Goal: Task Accomplishment & Management: Use online tool/utility

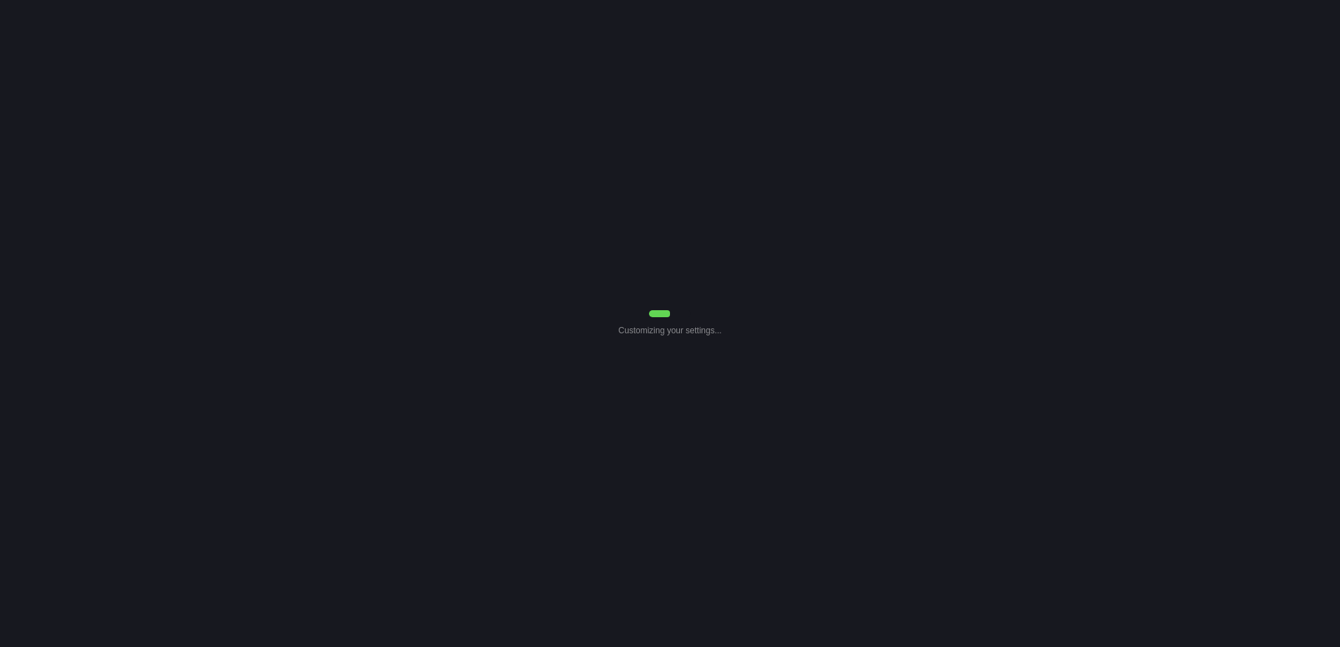
select select "0"
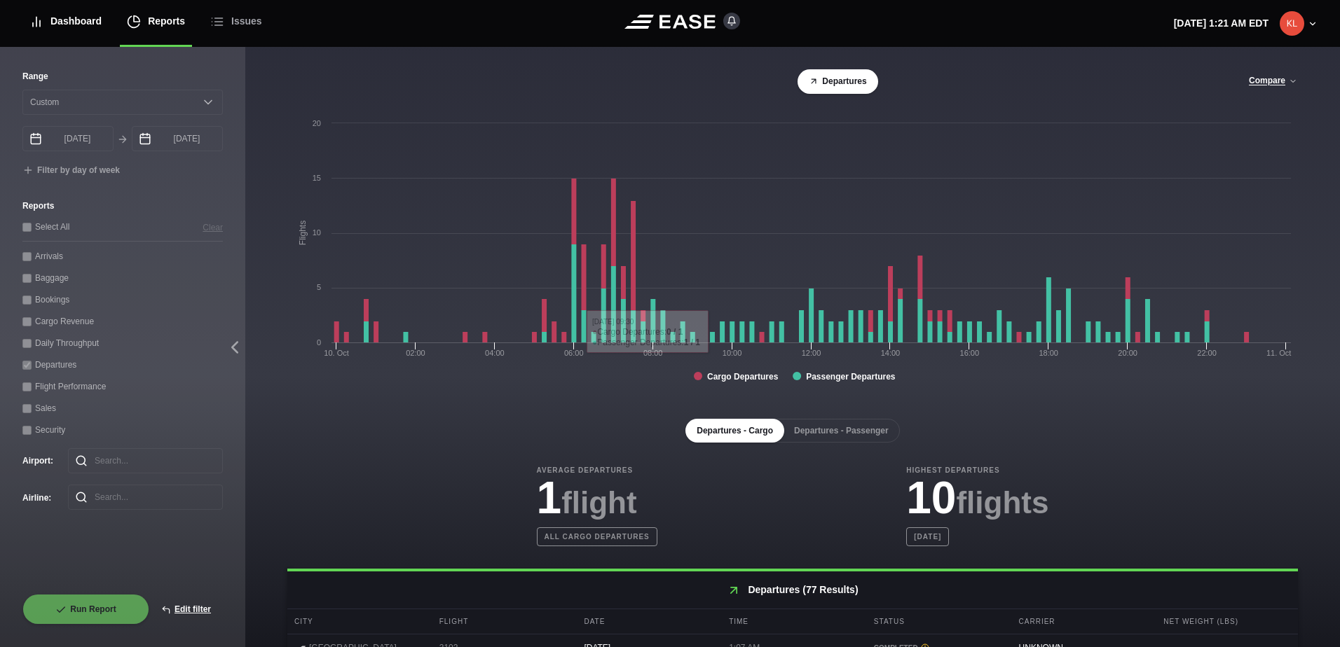
click at [63, 29] on div "Dashboard" at bounding box center [65, 21] width 72 height 47
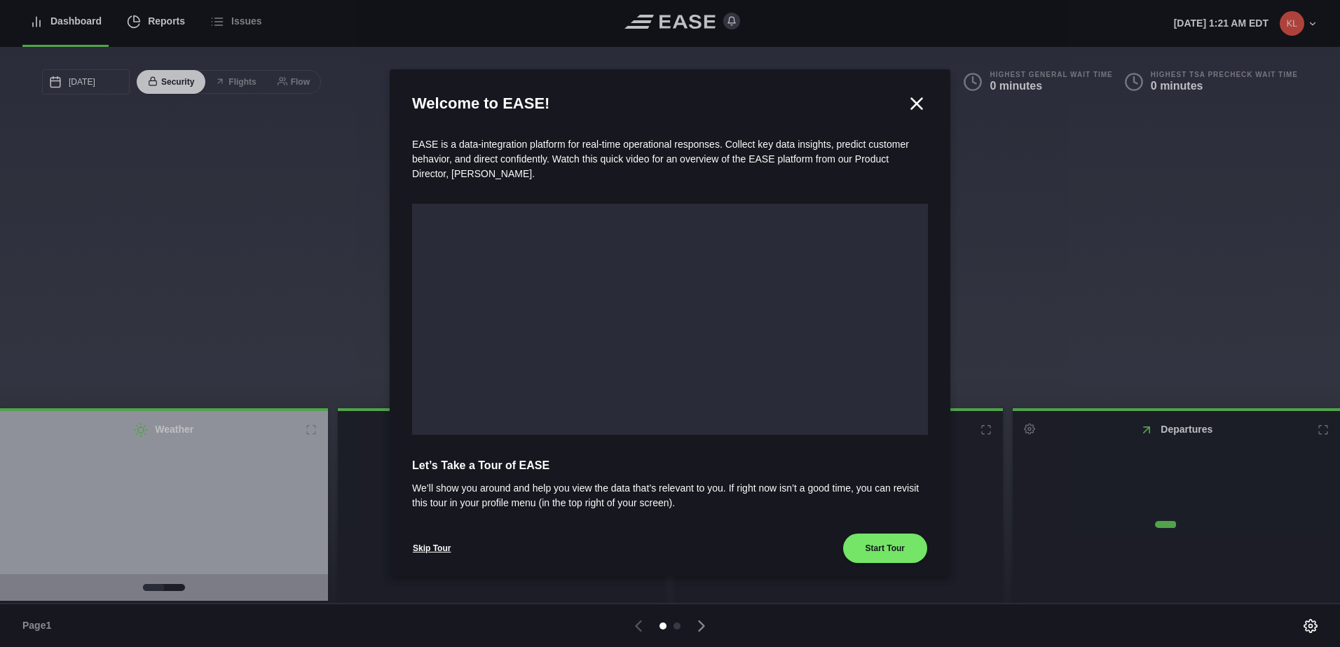
click at [146, 26] on div at bounding box center [670, 323] width 1340 height 647
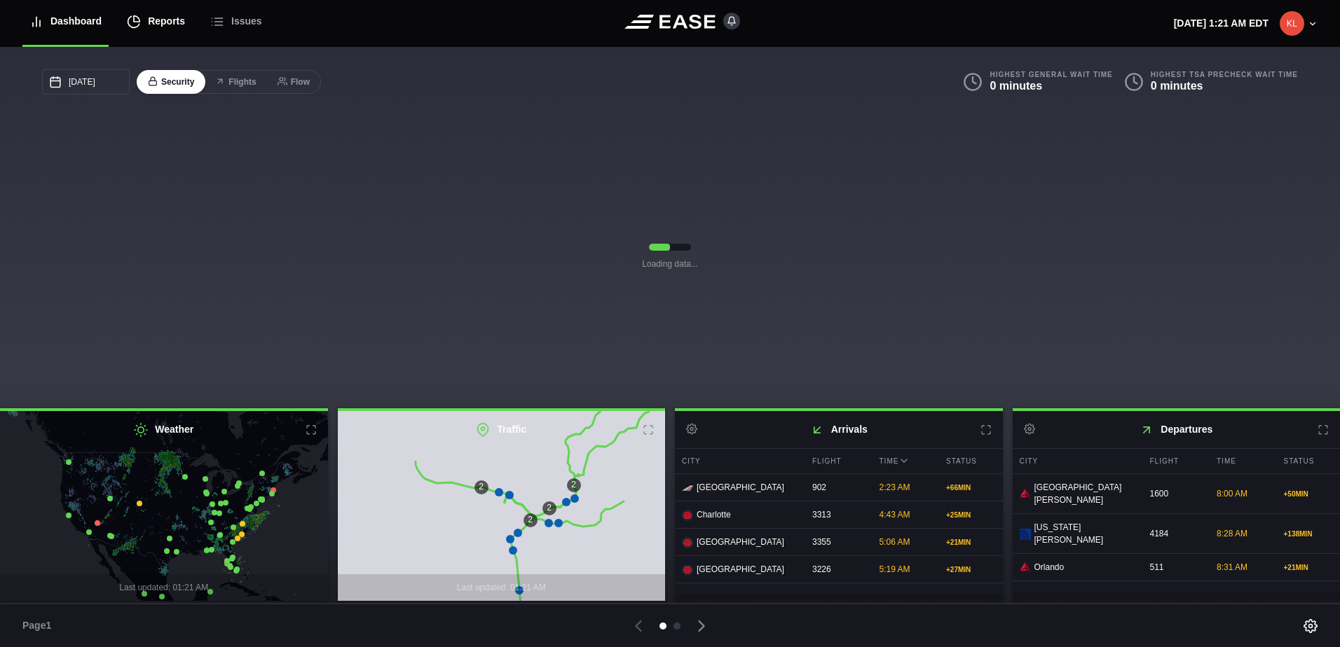
click at [146, 25] on div "Reports" at bounding box center [156, 21] width 58 height 47
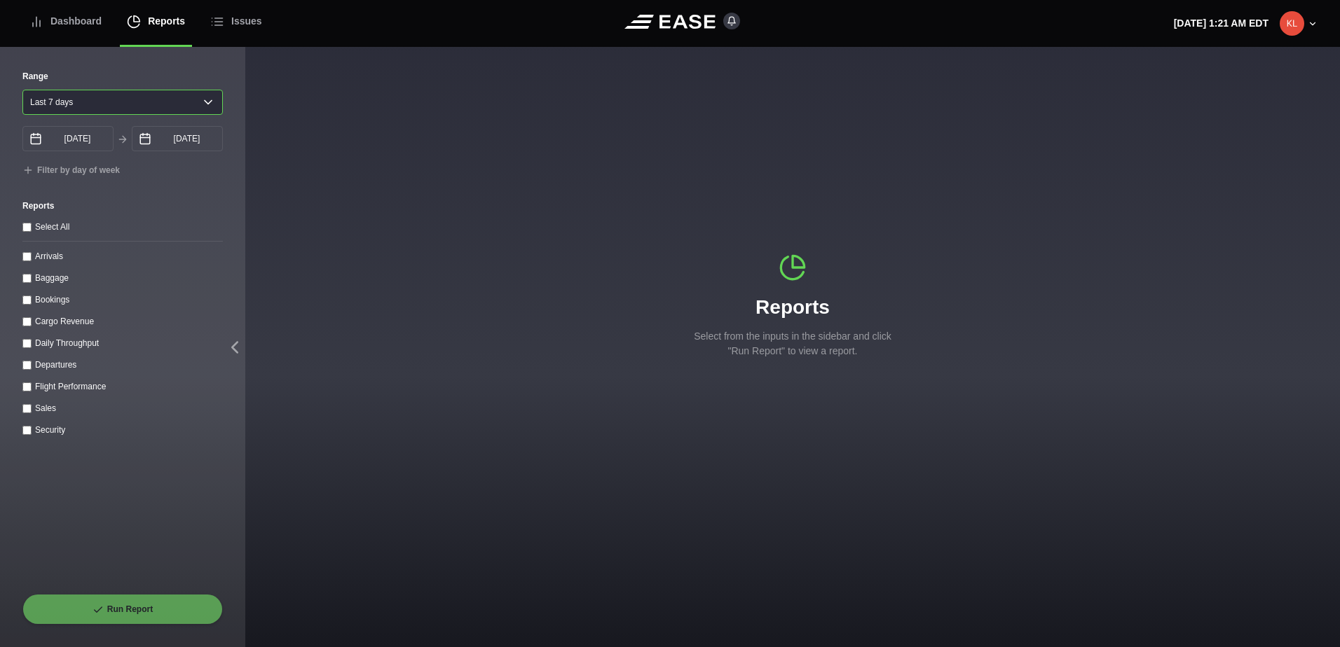
click at [142, 105] on select "[DATE] Last 7 days Last 14 days Last 30 days Last 6 weeks" at bounding box center [122, 102] width 200 height 25
select select "30"
click at [22, 90] on select "[DATE] Last 7 days Last 14 days Last 30 days Last 6 weeks" at bounding box center [122, 102] width 200 height 25
type input "[DATE]"
click at [29, 345] on throughput "Daily Throughput" at bounding box center [26, 343] width 9 height 9
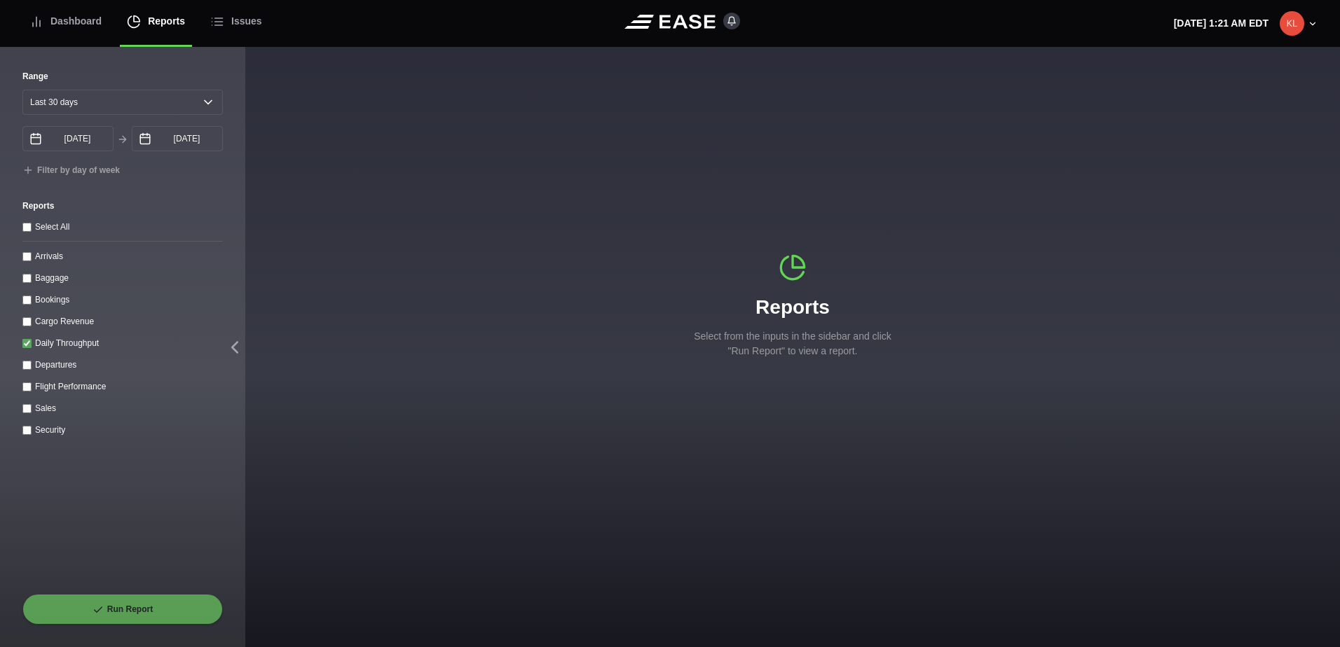
checkbox throughput "true"
click at [188, 622] on button "Run Report" at bounding box center [122, 609] width 200 height 31
select select "30"
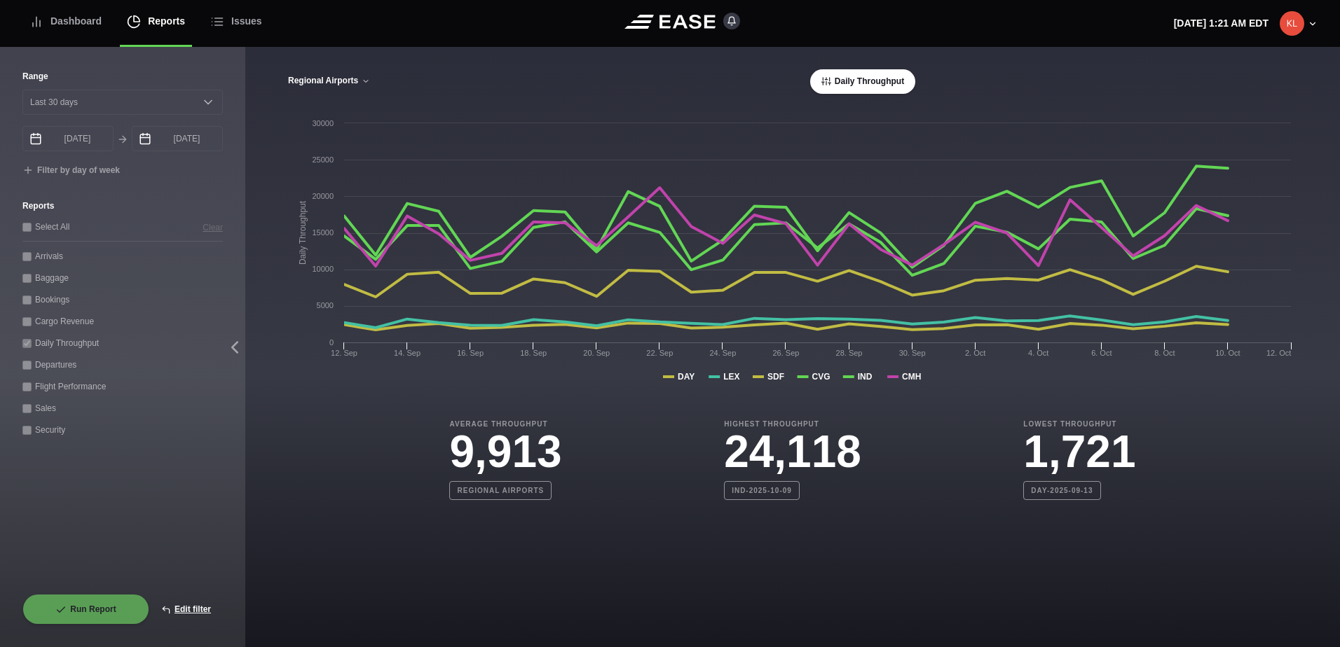
click at [347, 85] on button "Regional Airports" at bounding box center [328, 81] width 83 height 10
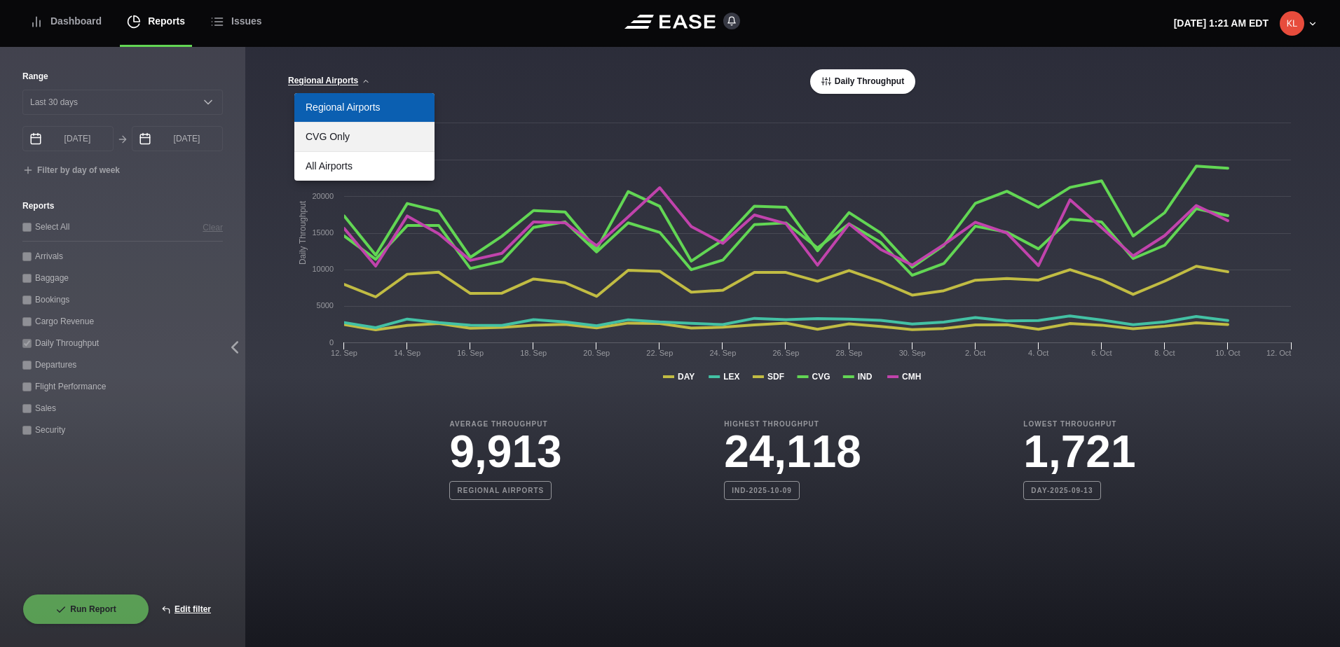
click at [371, 140] on link "CVG Only" at bounding box center [364, 137] width 140 height 29
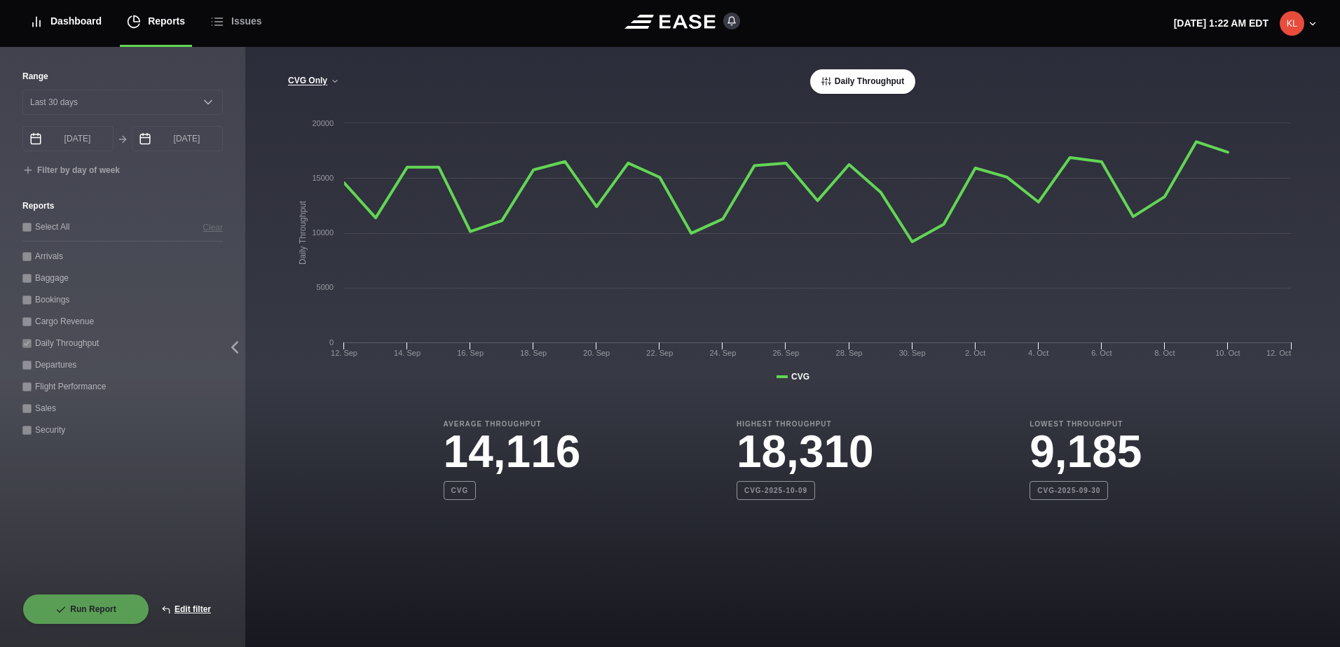
click at [67, 22] on div "Dashboard" at bounding box center [65, 21] width 72 height 47
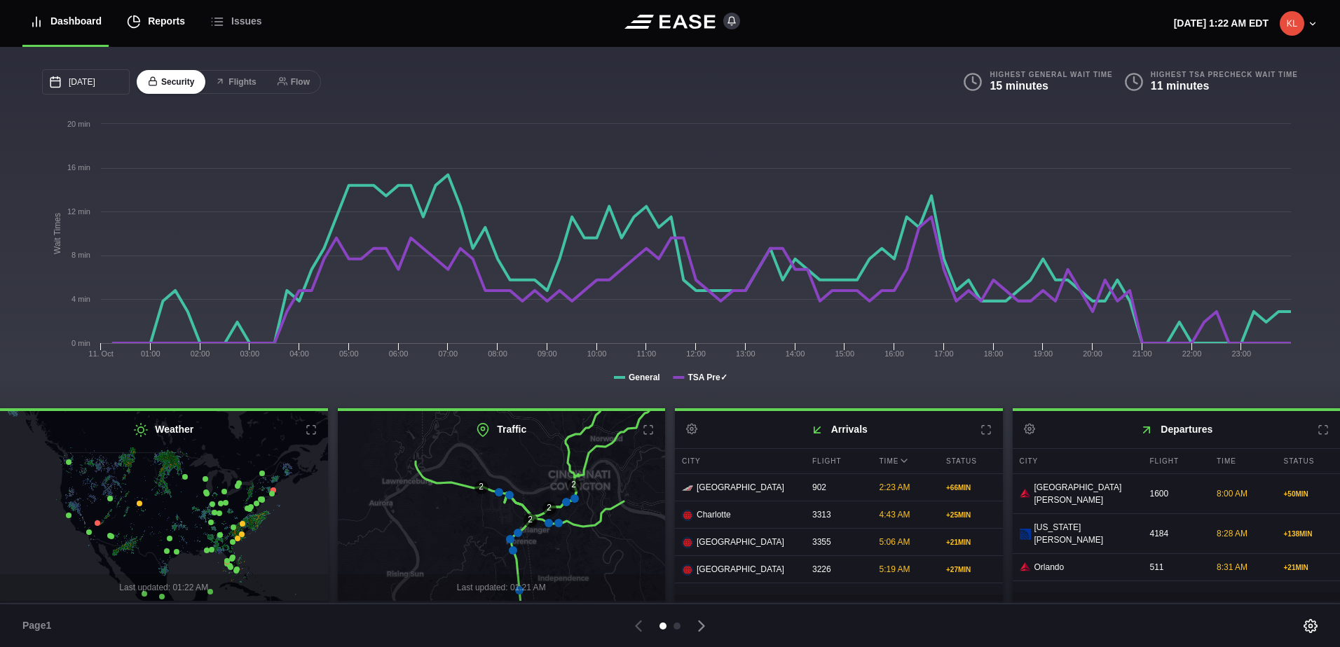
click at [149, 35] on div "Reports" at bounding box center [156, 21] width 58 height 47
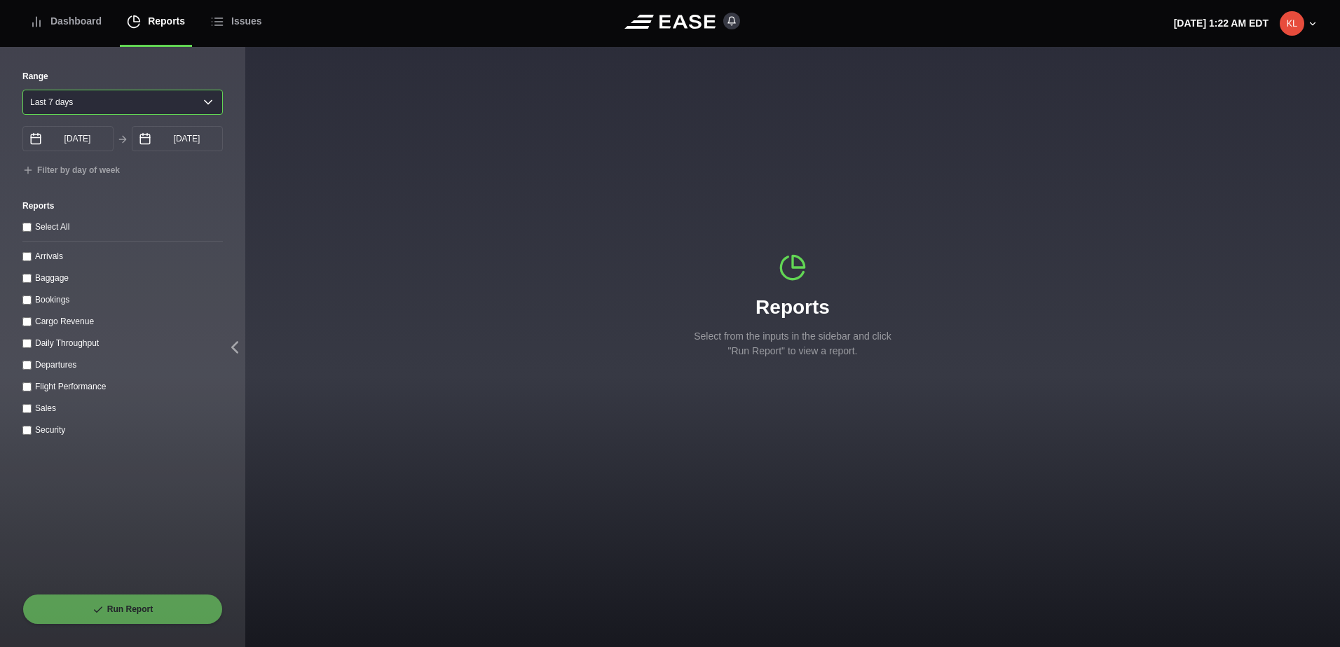
click at [159, 103] on select "[DATE] Last 7 days Last 14 days Last 30 days Last 6 weeks" at bounding box center [122, 102] width 200 height 25
select select "1"
click at [22, 90] on select "[DATE] Last 7 days Last 14 days Last 30 days Last 6 weeks" at bounding box center [122, 102] width 200 height 25
type input "[DATE]"
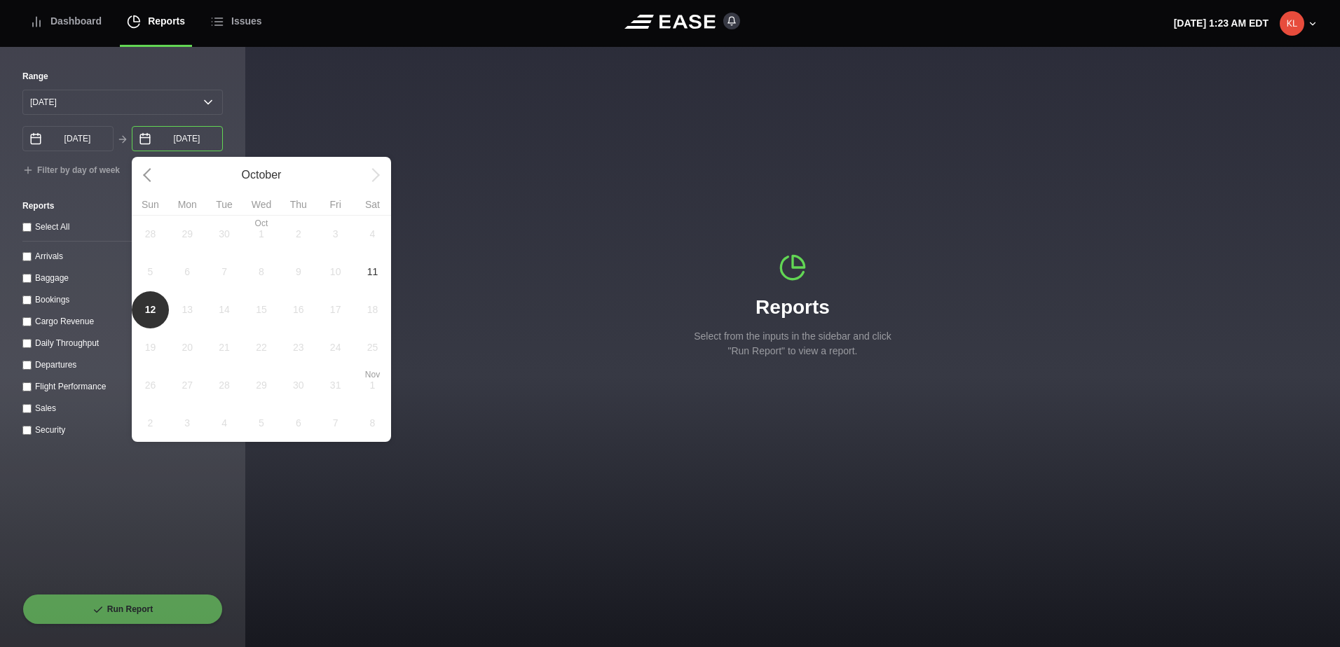
click at [182, 139] on input "[DATE]" at bounding box center [177, 138] width 91 height 25
click at [363, 278] on span "11" at bounding box center [372, 272] width 37 height 38
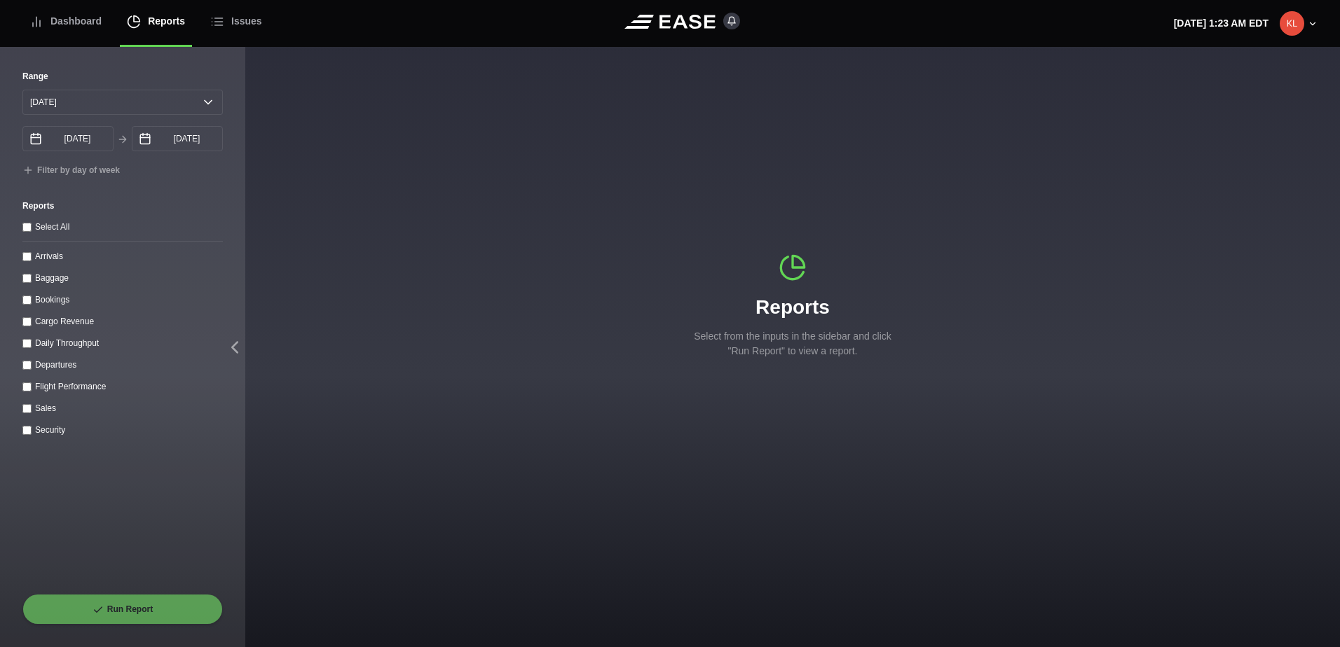
select select "0"
type input "[DATE]"
click at [175, 322] on div "Cargo Revenue" at bounding box center [122, 321] width 200 height 15
click at [22, 261] on input "Arrivals" at bounding box center [26, 256] width 9 height 9
checkbox input "true"
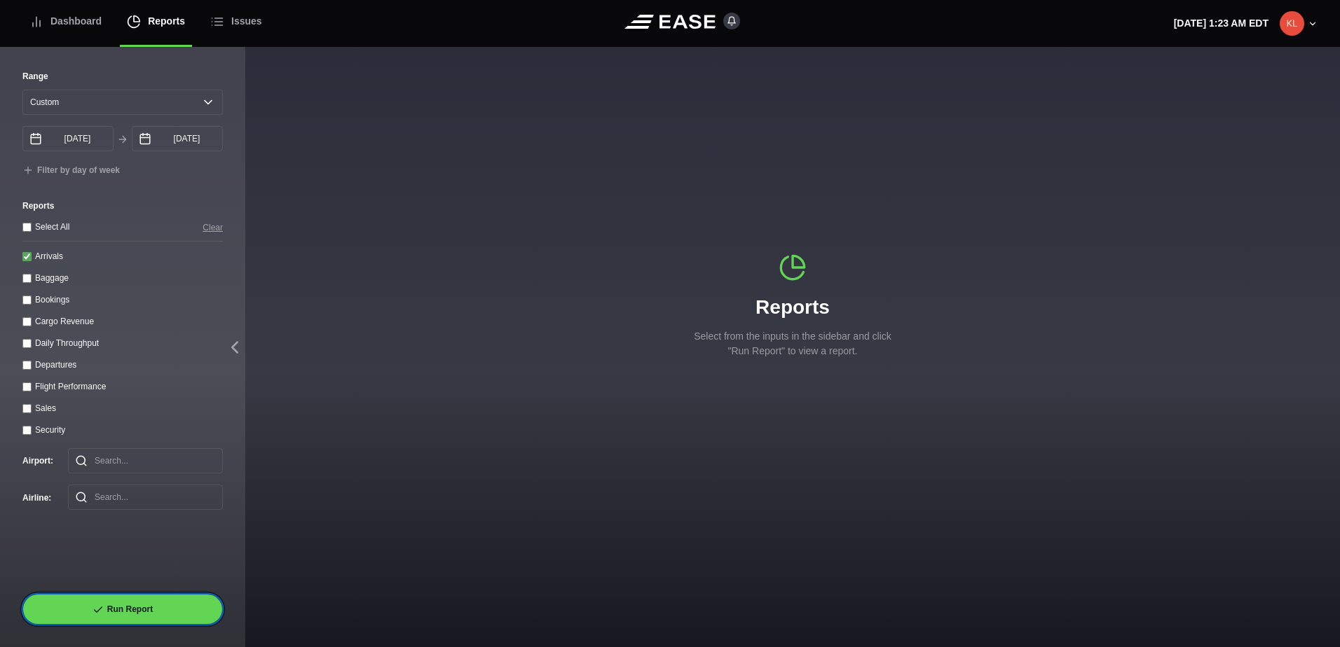
click at [144, 604] on button "Run Report" at bounding box center [122, 609] width 200 height 31
select select "0"
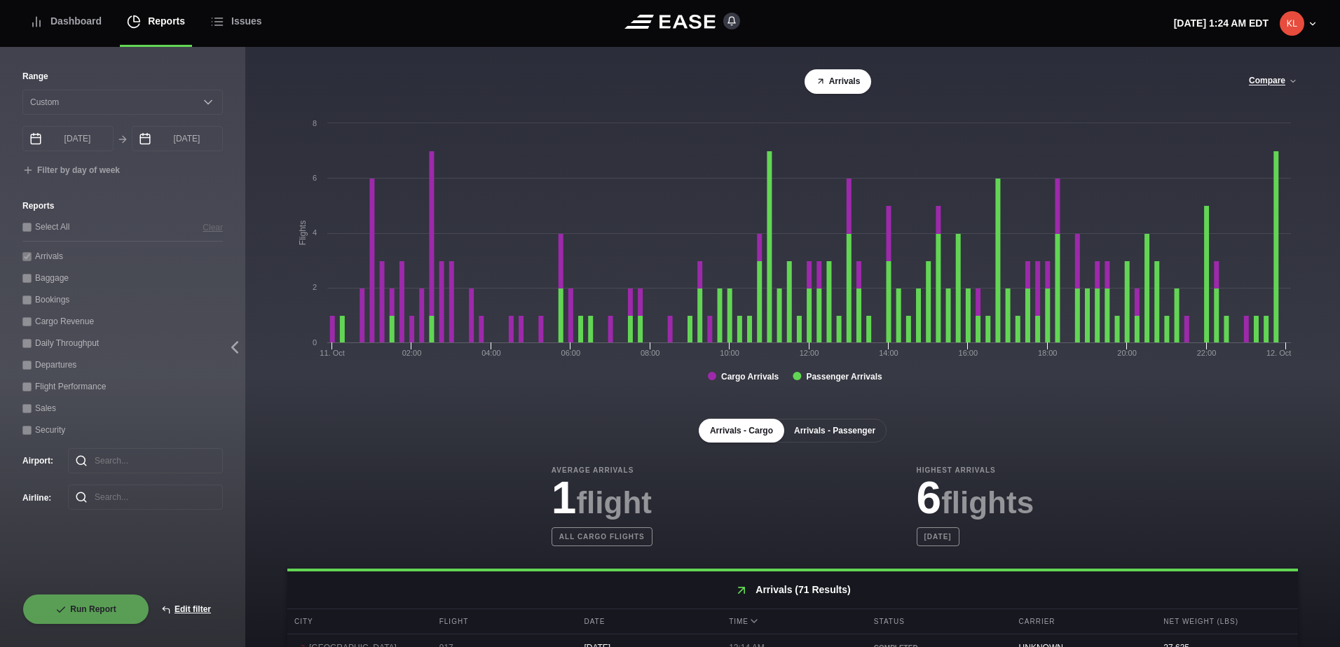
click at [851, 432] on button "Arrivals - Passenger" at bounding box center [835, 431] width 104 height 24
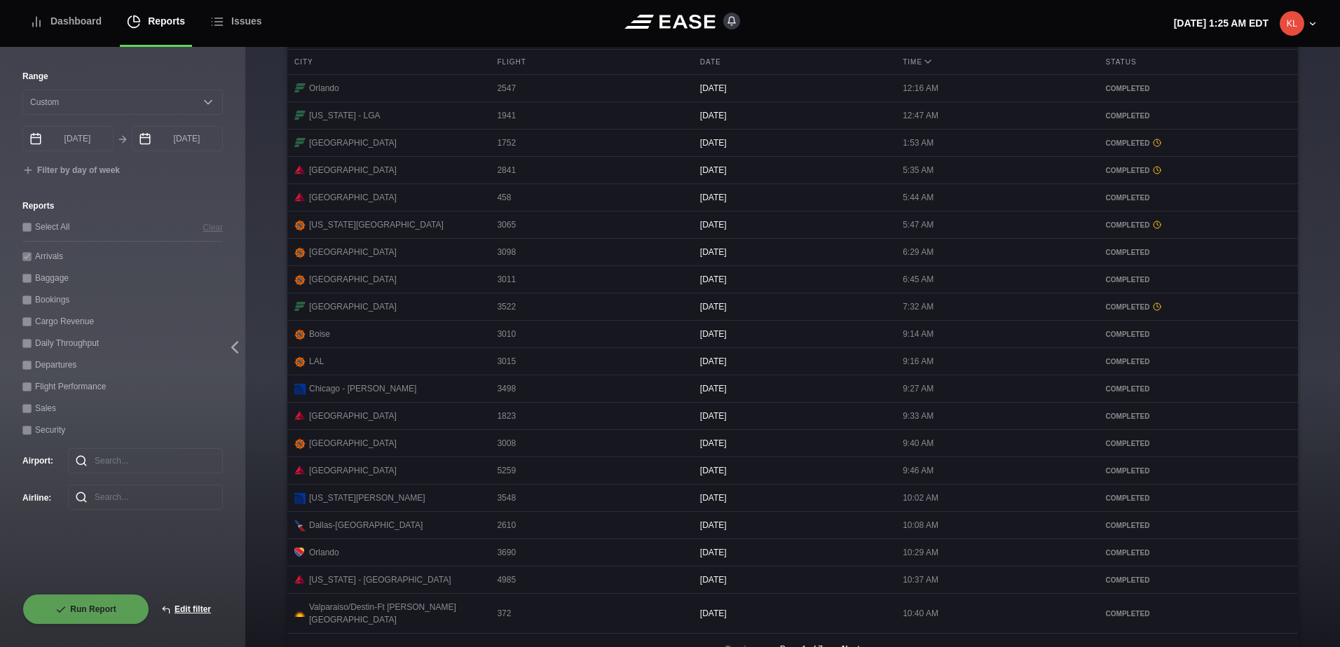
scroll to position [594, 0]
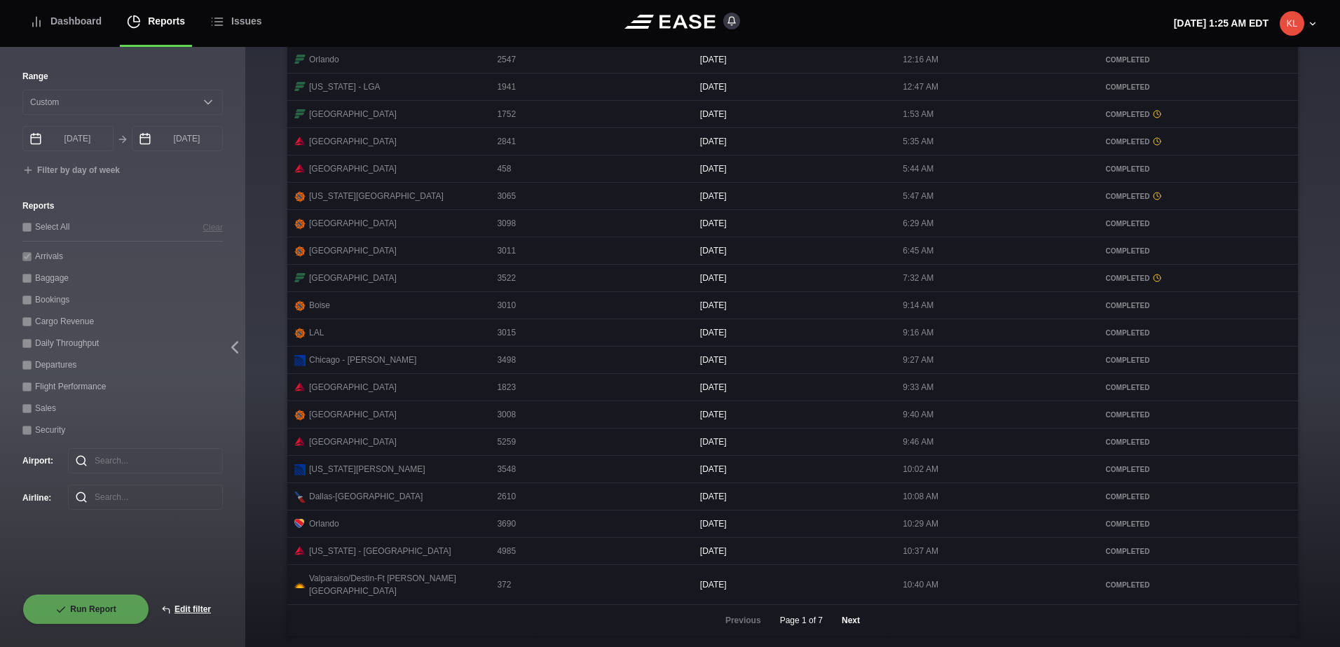
click at [842, 624] on button "Next" at bounding box center [851, 620] width 42 height 31
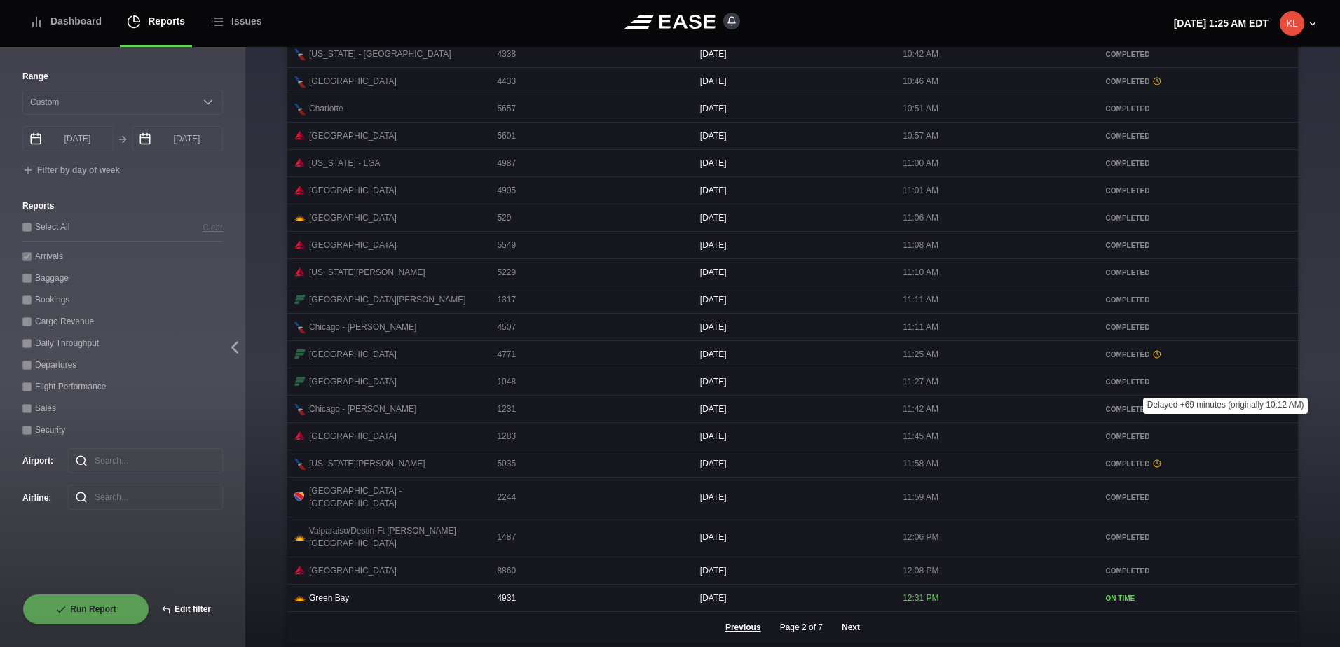
scroll to position [244, 0]
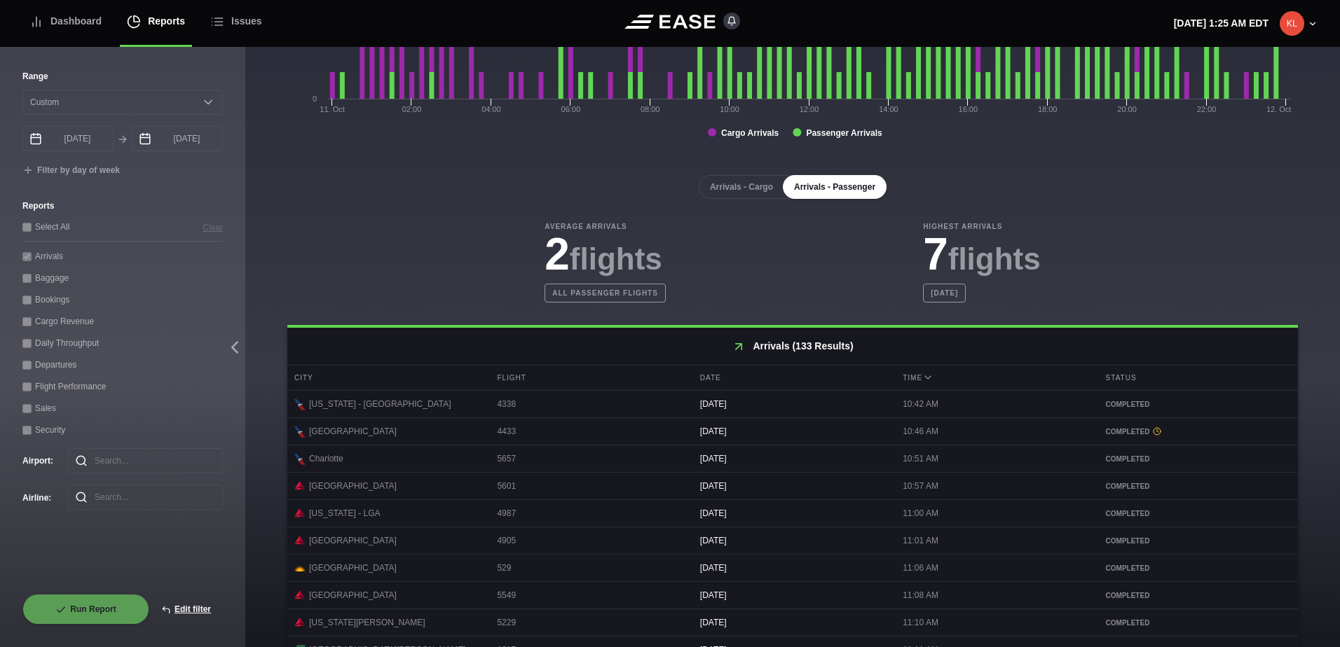
click at [1155, 437] on div "COMPLETED" at bounding box center [1198, 432] width 185 height 11
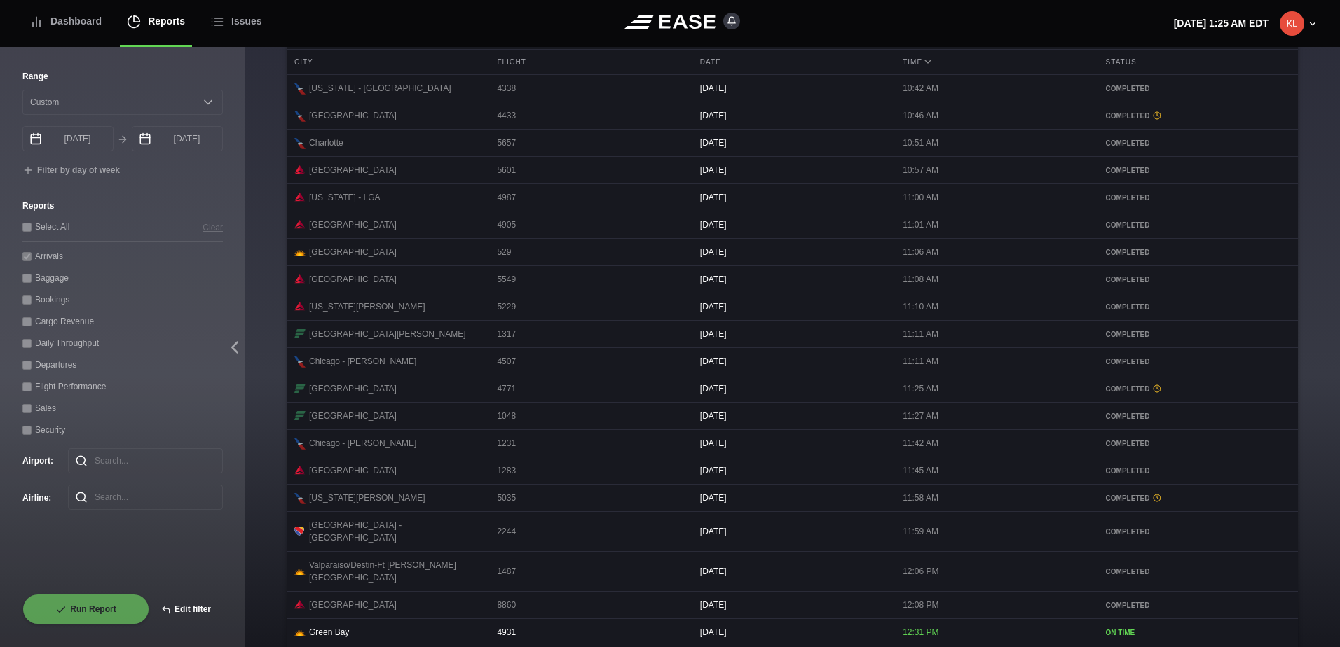
scroll to position [594, 0]
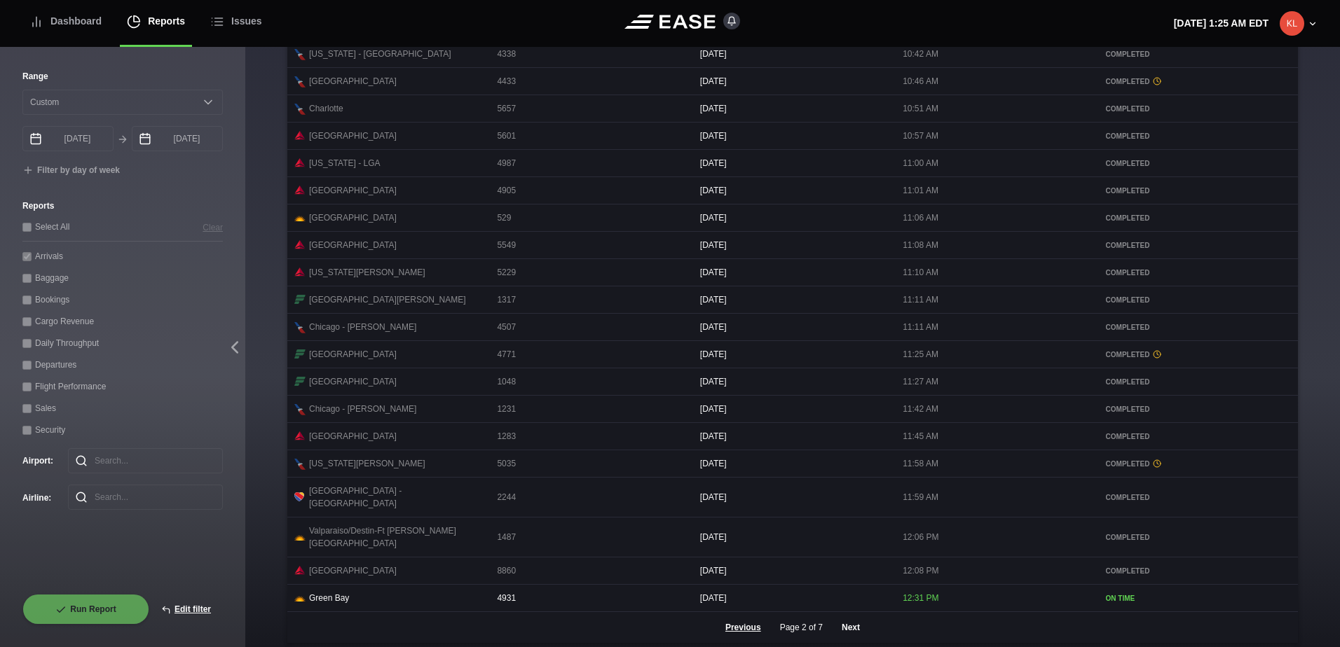
click at [846, 617] on button "Next" at bounding box center [851, 627] width 42 height 31
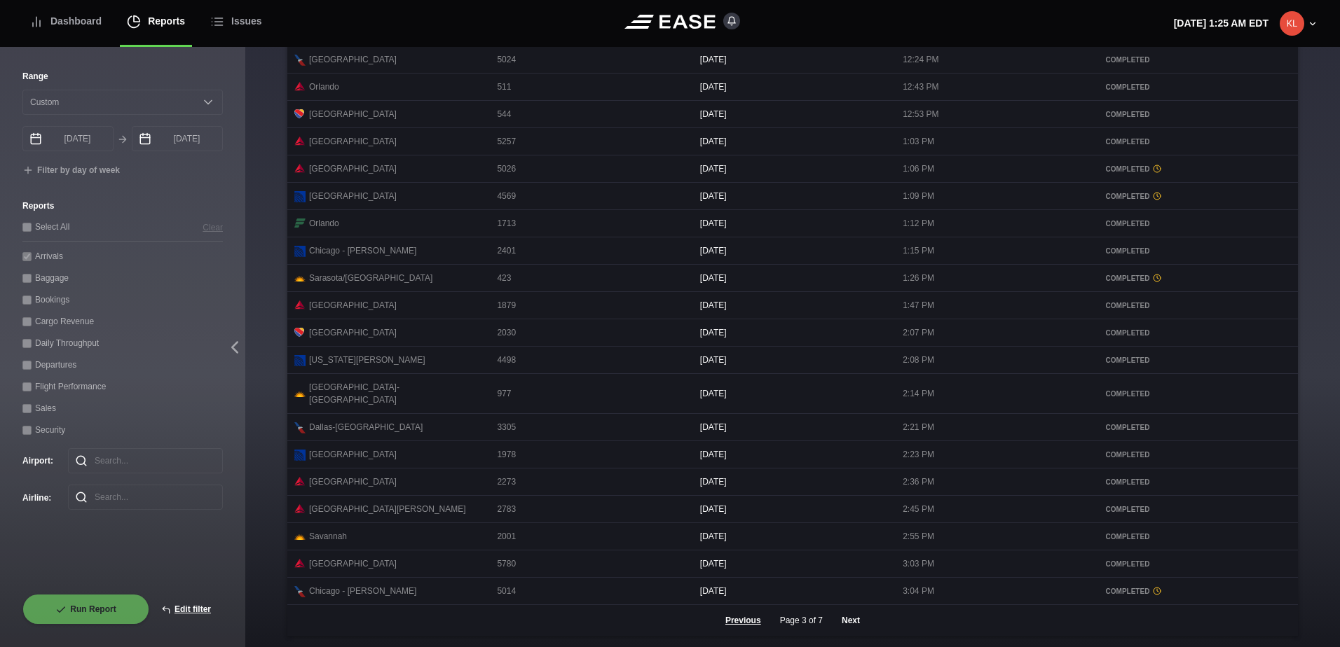
click at [846, 623] on button "Next" at bounding box center [851, 620] width 42 height 31
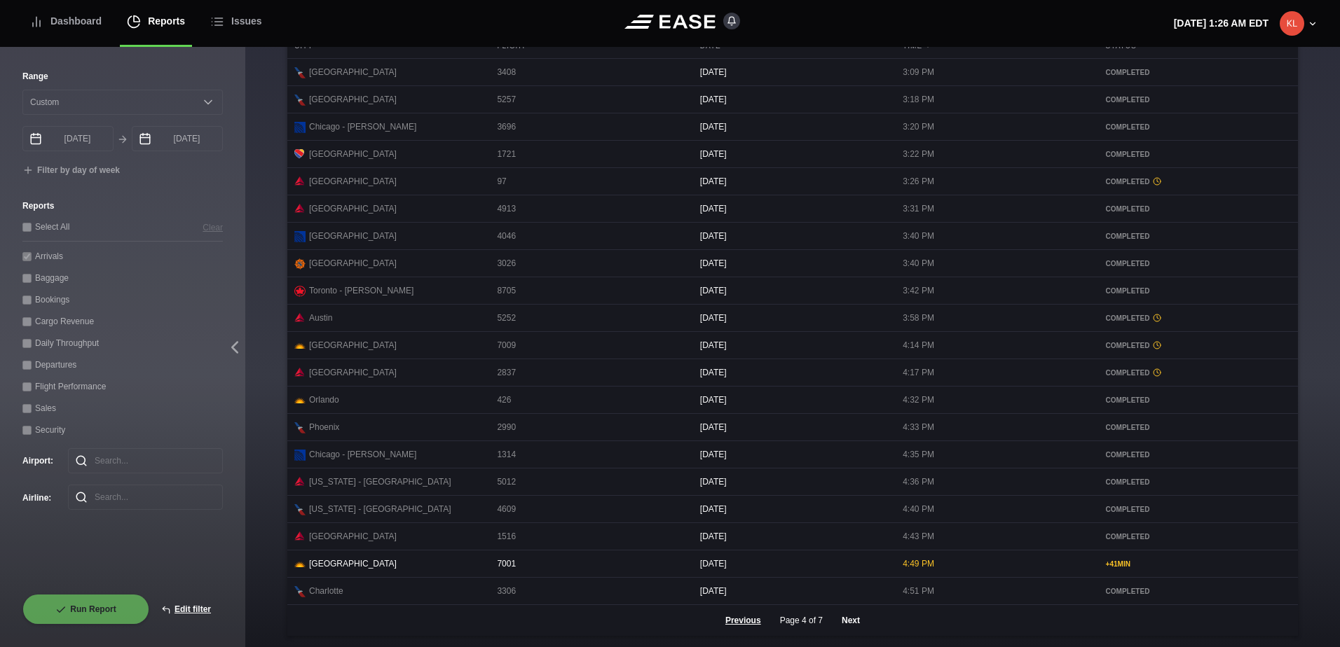
click at [850, 624] on button "Next" at bounding box center [851, 620] width 42 height 31
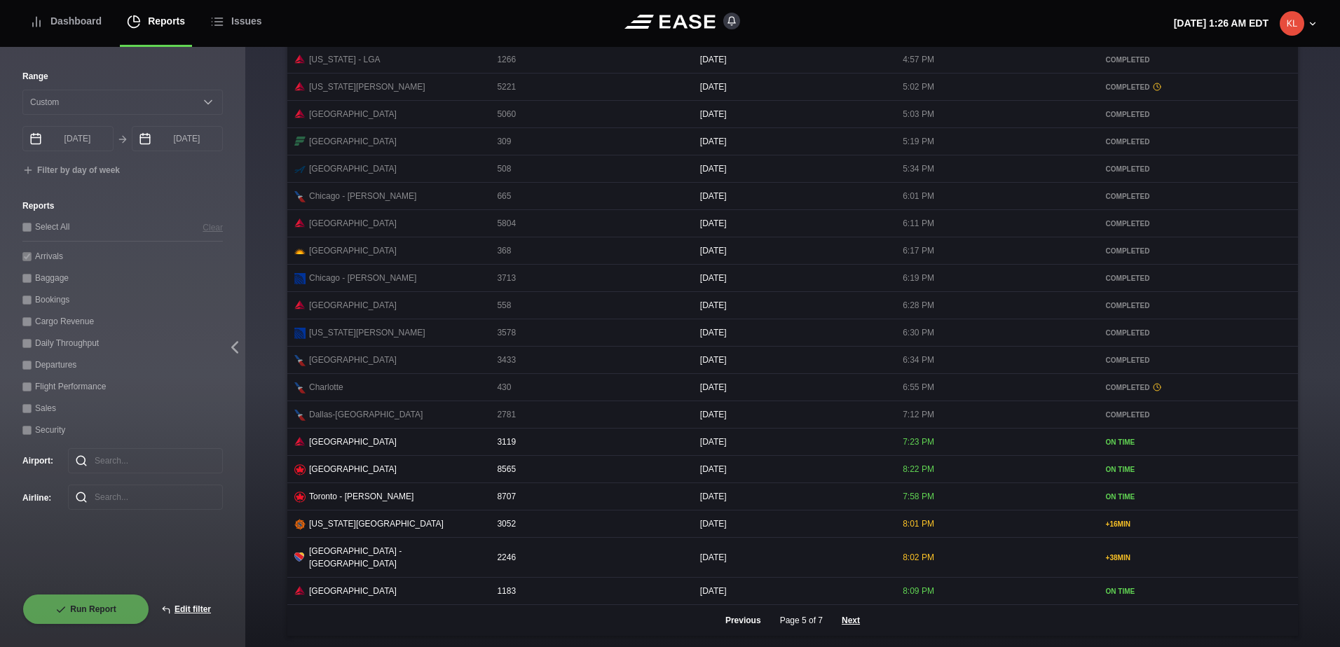
click at [743, 621] on button "Previous" at bounding box center [743, 620] width 60 height 31
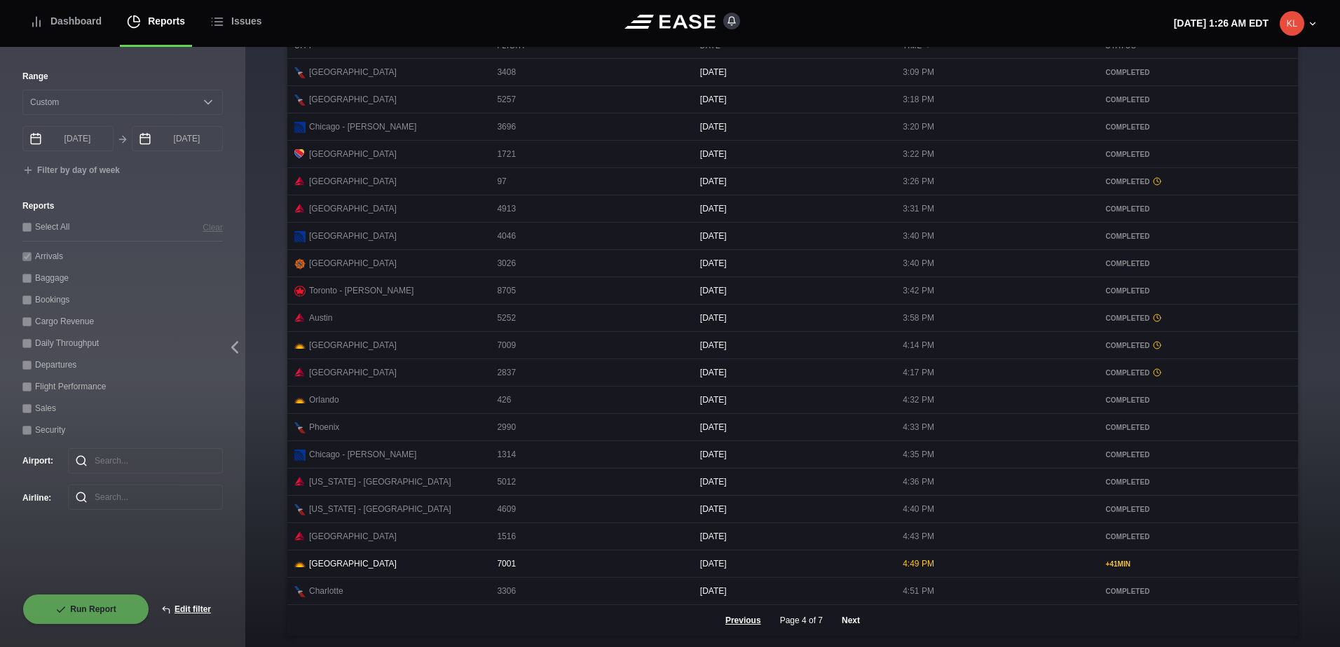
click at [846, 624] on button "Next" at bounding box center [851, 620] width 42 height 31
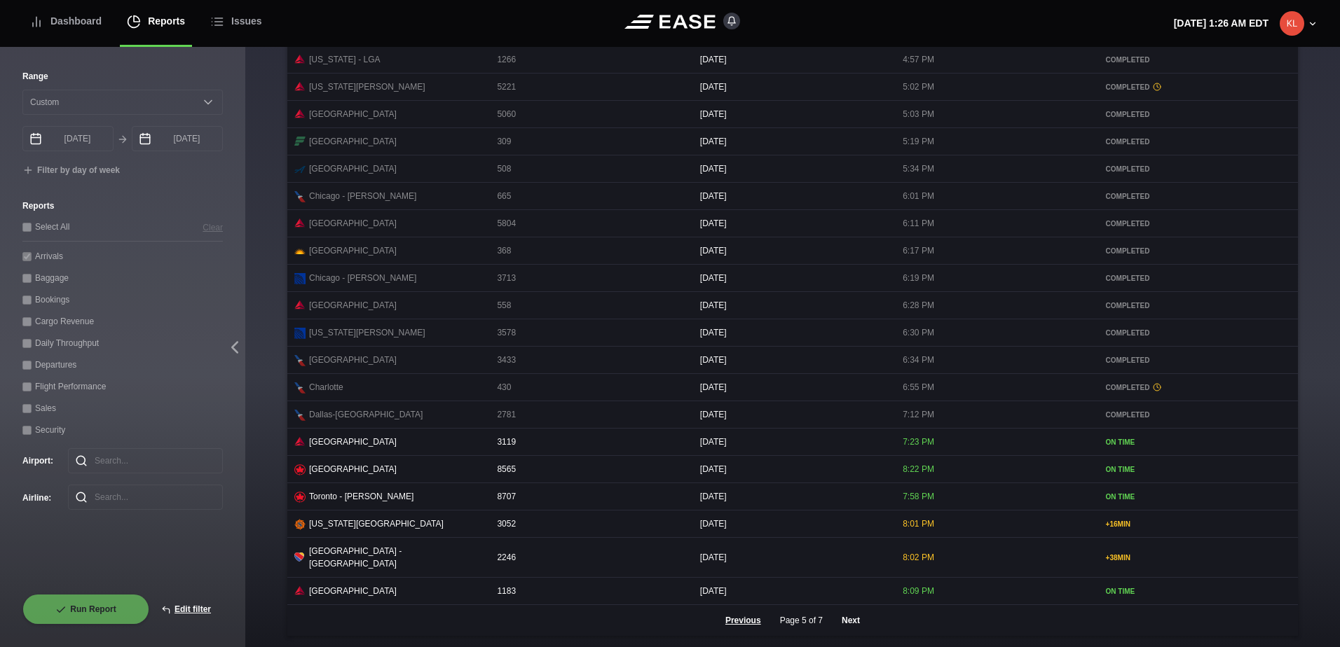
click at [846, 624] on button "Next" at bounding box center [851, 620] width 42 height 31
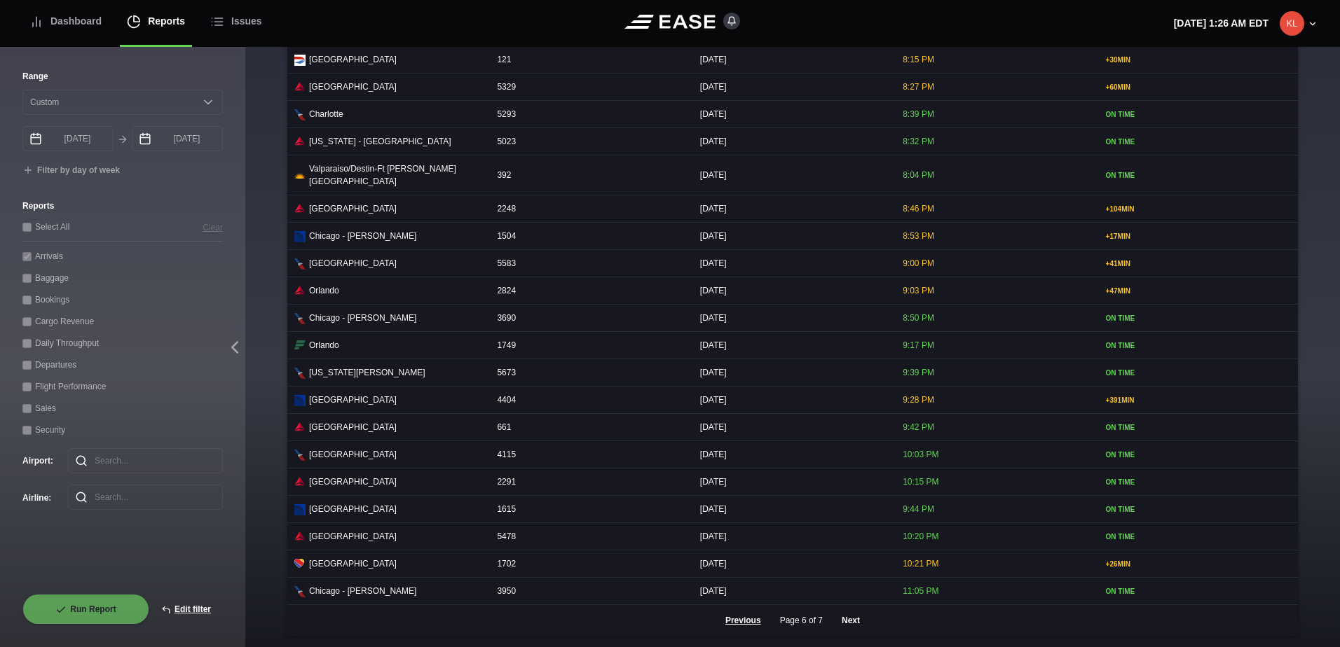
click at [840, 622] on button "Next" at bounding box center [851, 620] width 42 height 31
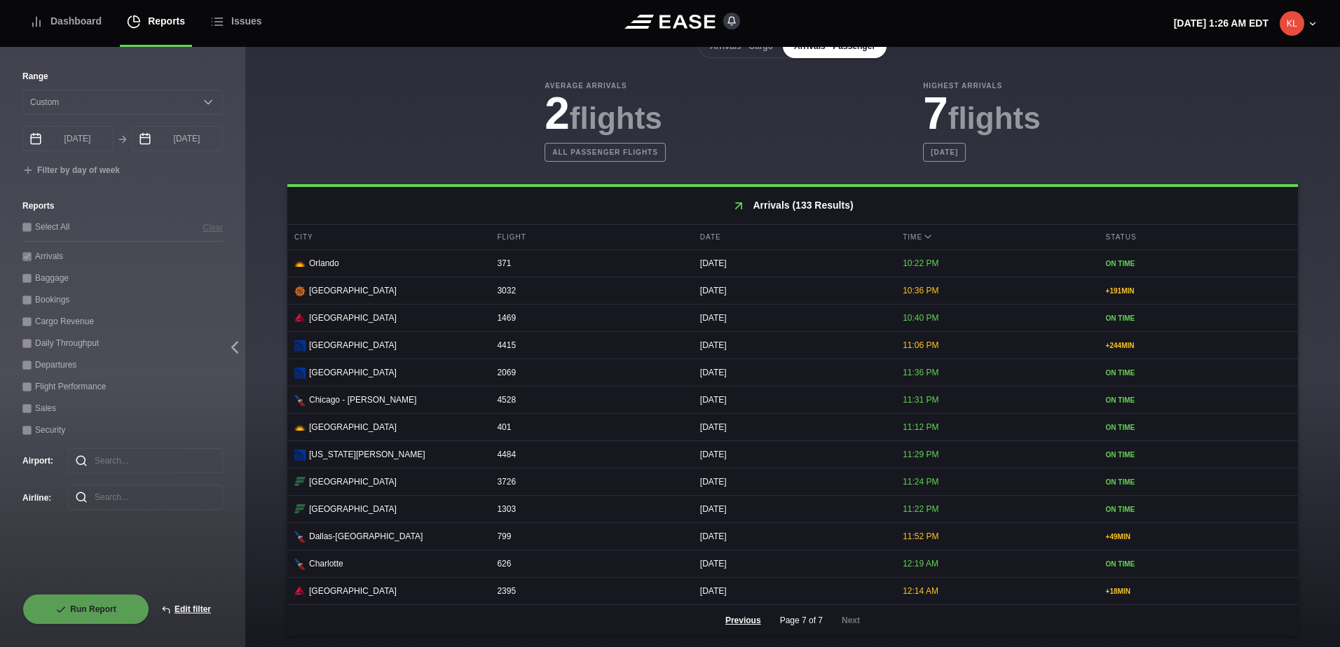
scroll to position [398, 0]
click at [74, 27] on div "Dashboard" at bounding box center [65, 21] width 72 height 47
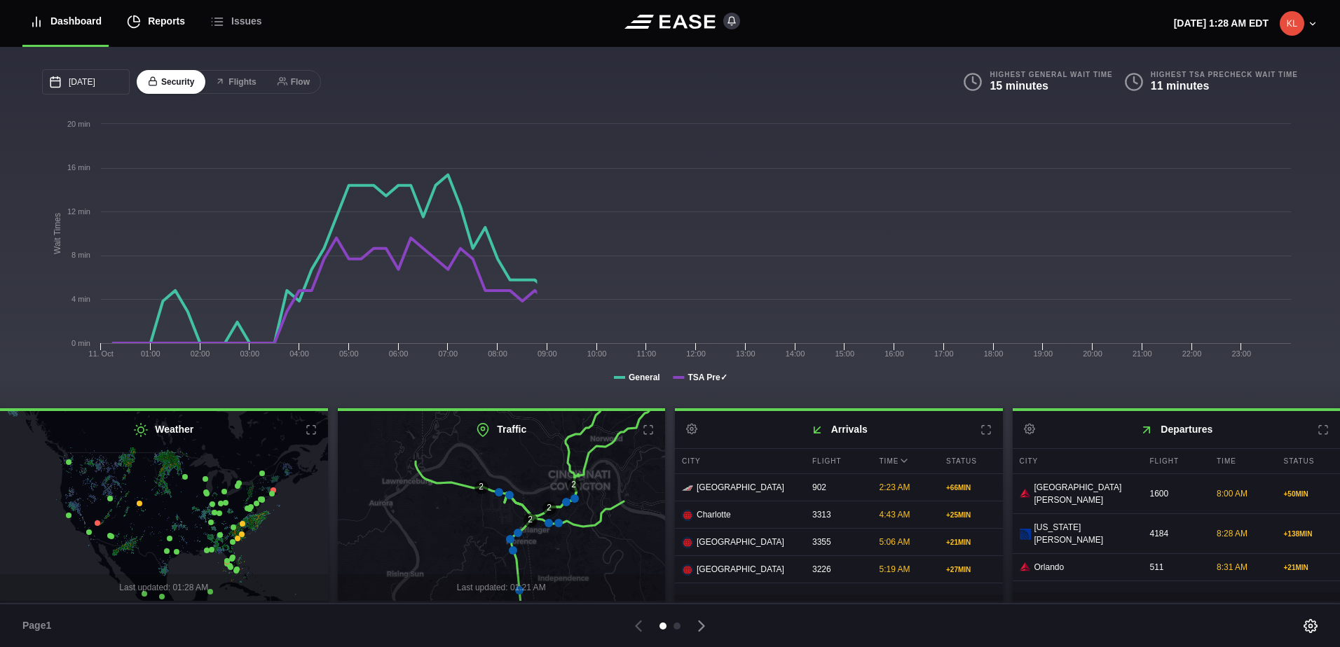
click at [163, 25] on div "Reports" at bounding box center [156, 21] width 58 height 47
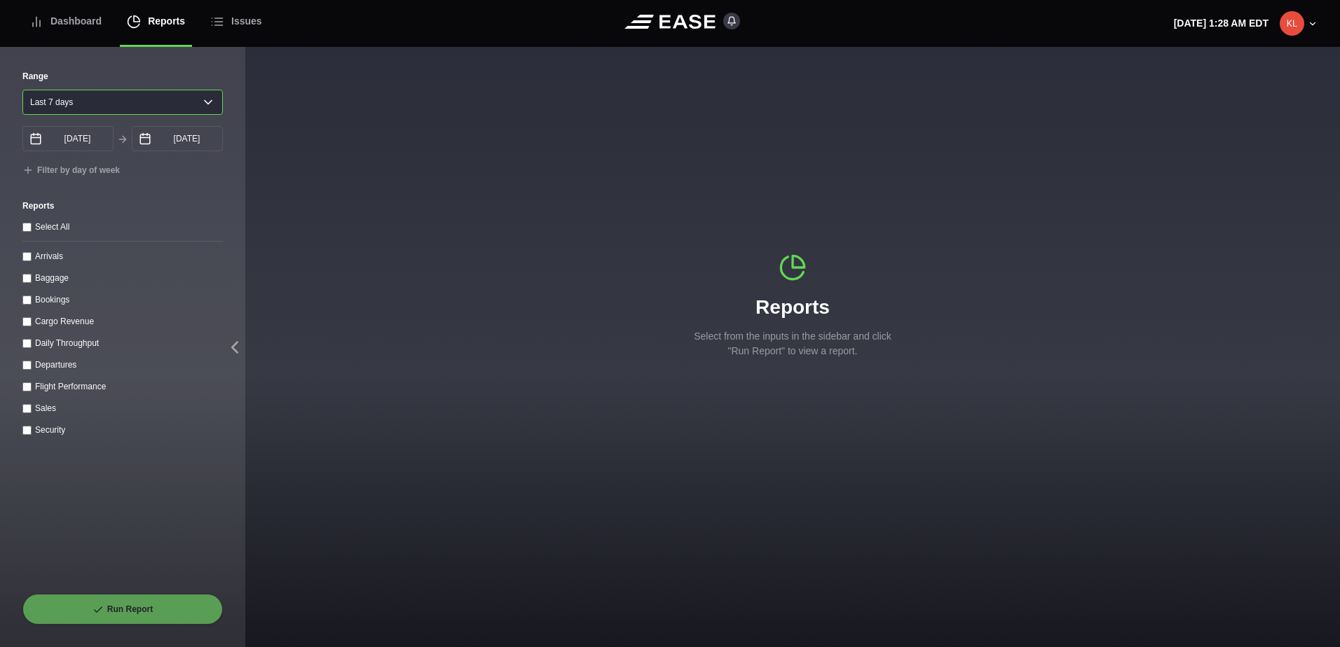
click at [96, 107] on select "[DATE] Last 7 days Last 14 days Last 30 days Last 6 weeks" at bounding box center [122, 102] width 200 height 25
select select "1"
click at [22, 90] on select "[DATE] Last 7 days Last 14 days Last 30 days Last 6 weeks" at bounding box center [122, 102] width 200 height 25
type input "[DATE]"
click at [175, 141] on input "[DATE]" at bounding box center [177, 138] width 91 height 25
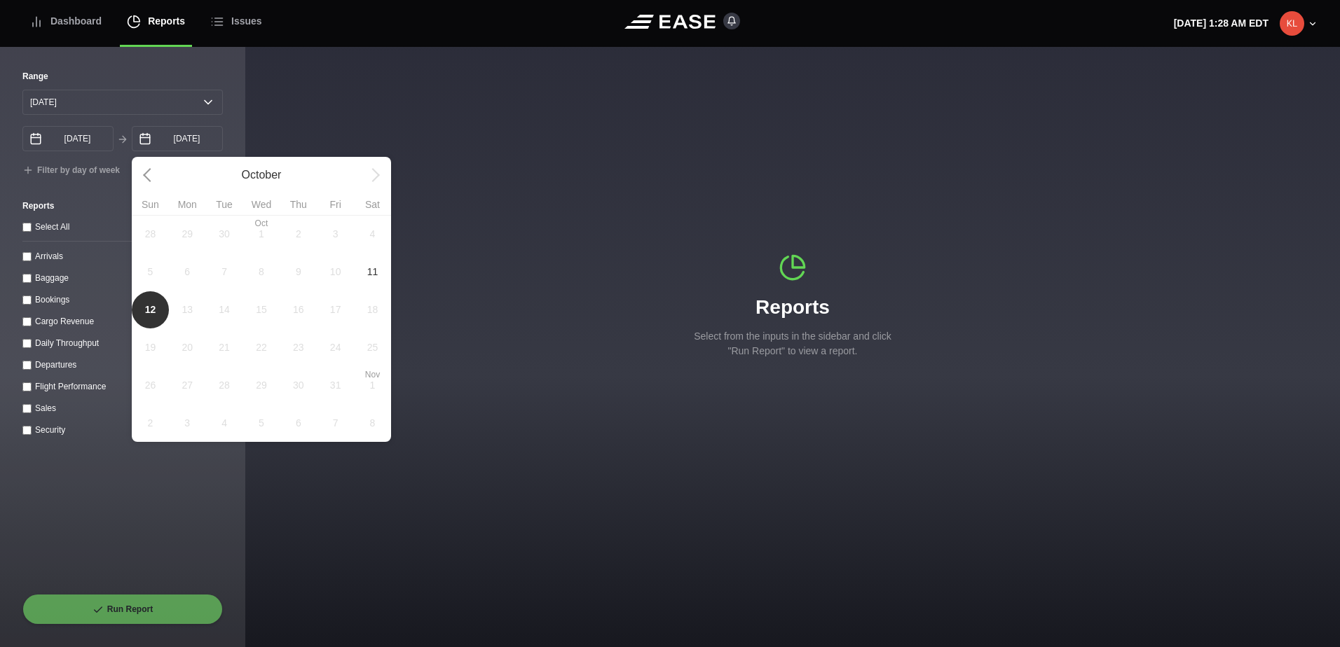
click at [367, 279] on span "11" at bounding box center [372, 272] width 11 height 15
type input "[DATE]"
select select "0"
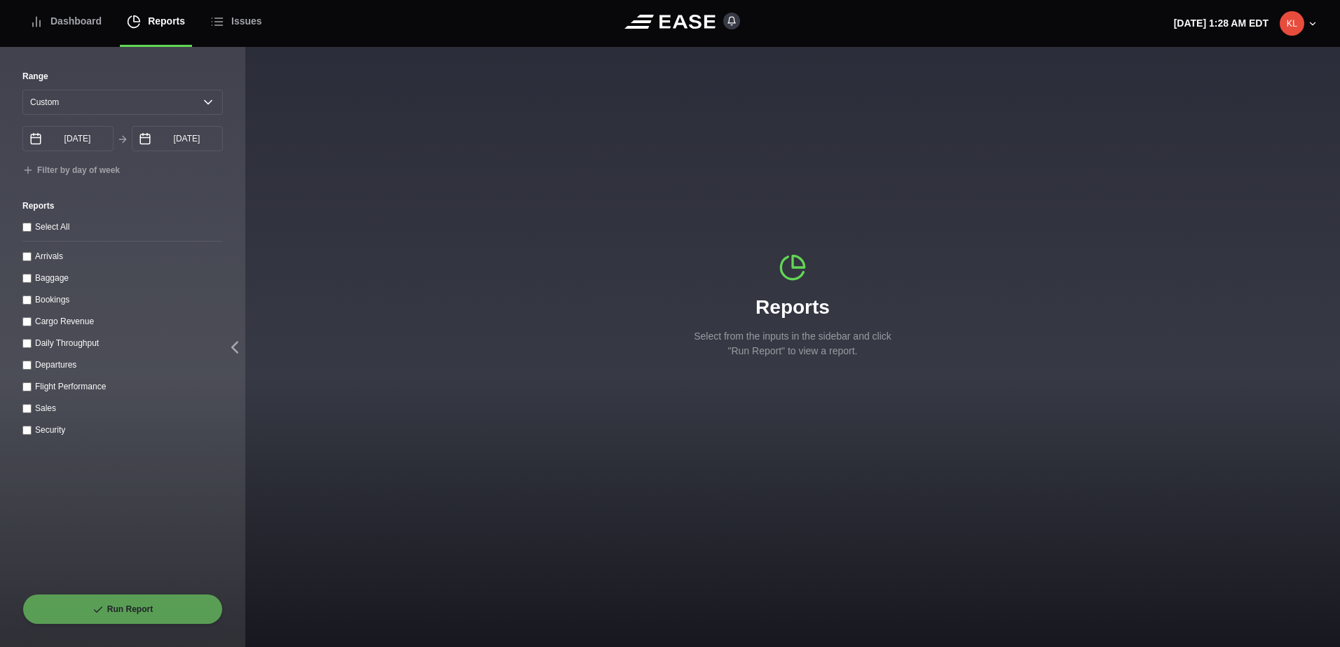
drag, startPoint x: 27, startPoint y: 364, endPoint x: 42, endPoint y: 394, distance: 34.5
click at [27, 363] on div "Departures" at bounding box center [122, 364] width 200 height 15
click at [27, 367] on input "Departures" at bounding box center [26, 365] width 9 height 9
checkbox input "true"
click at [135, 615] on button "Run Report" at bounding box center [122, 609] width 200 height 31
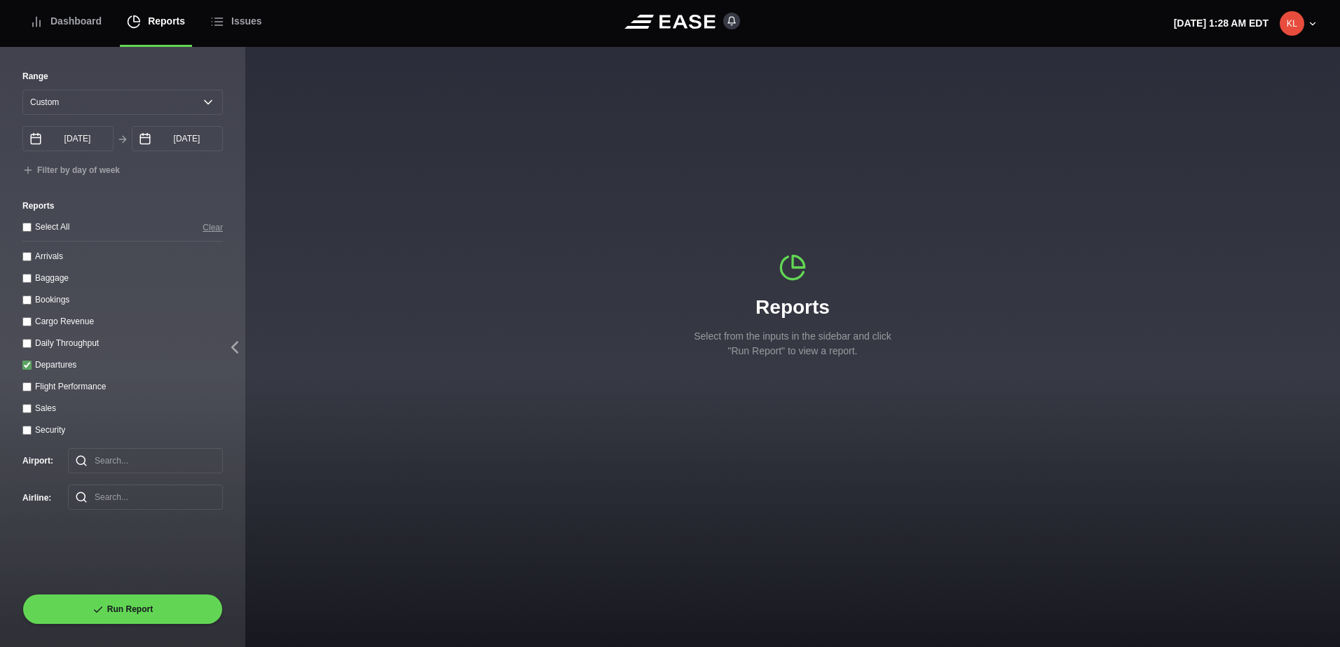
select select "0"
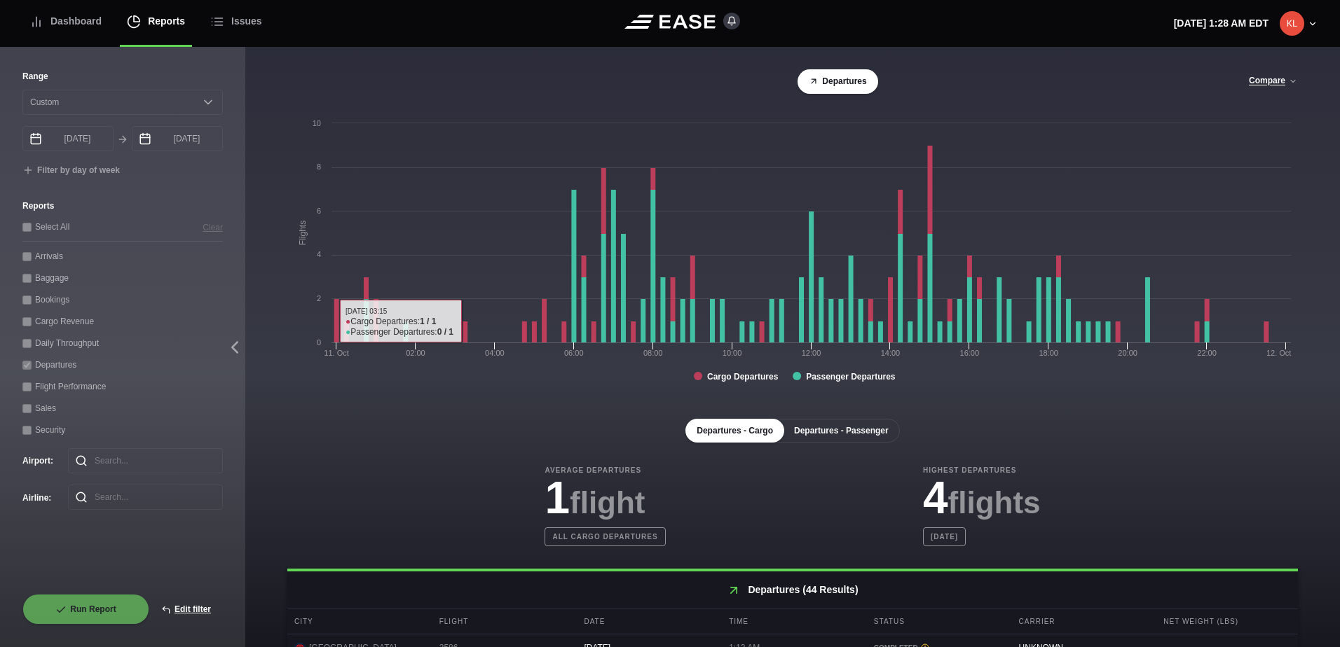
click at [807, 443] on button "Departures - Passenger" at bounding box center [841, 431] width 117 height 24
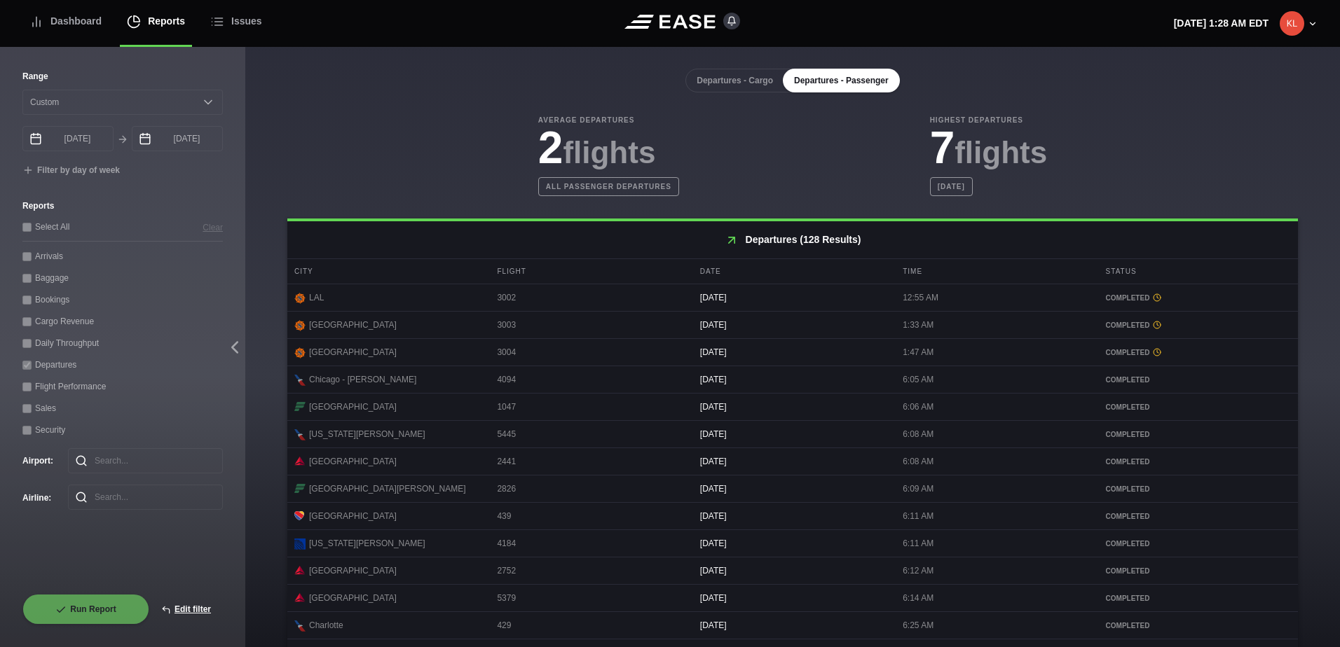
scroll to position [594, 0]
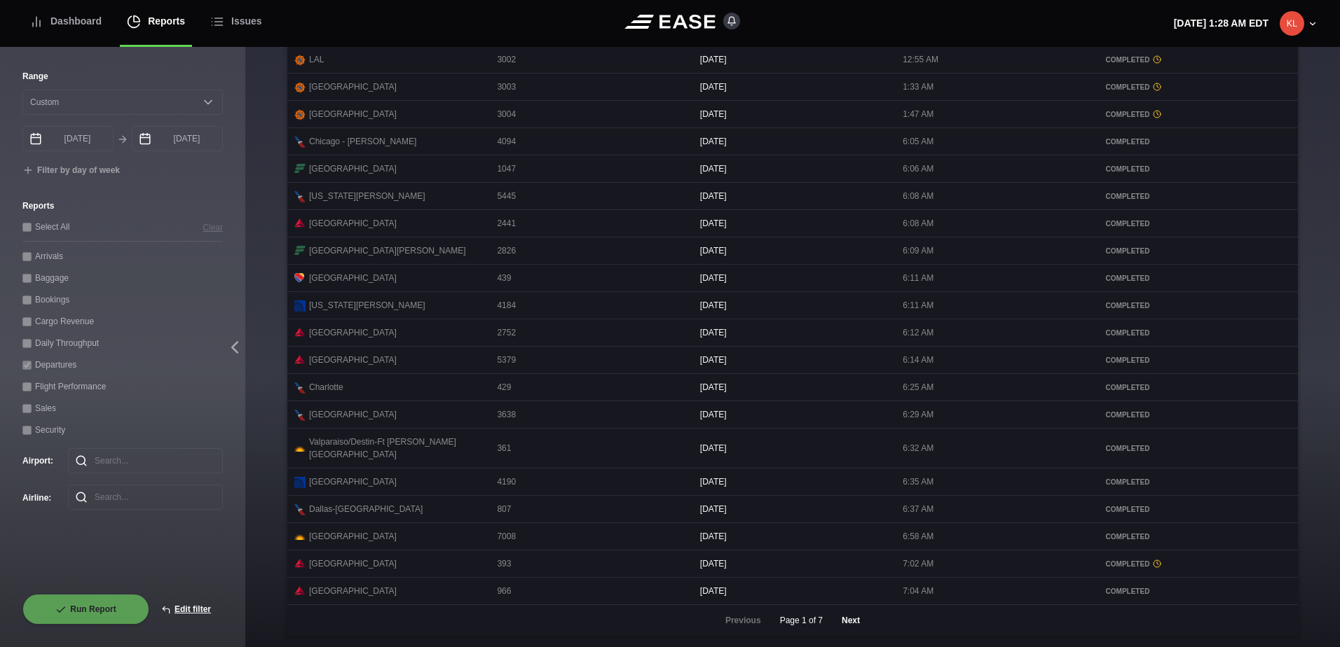
click at [847, 626] on button "Next" at bounding box center [851, 620] width 42 height 31
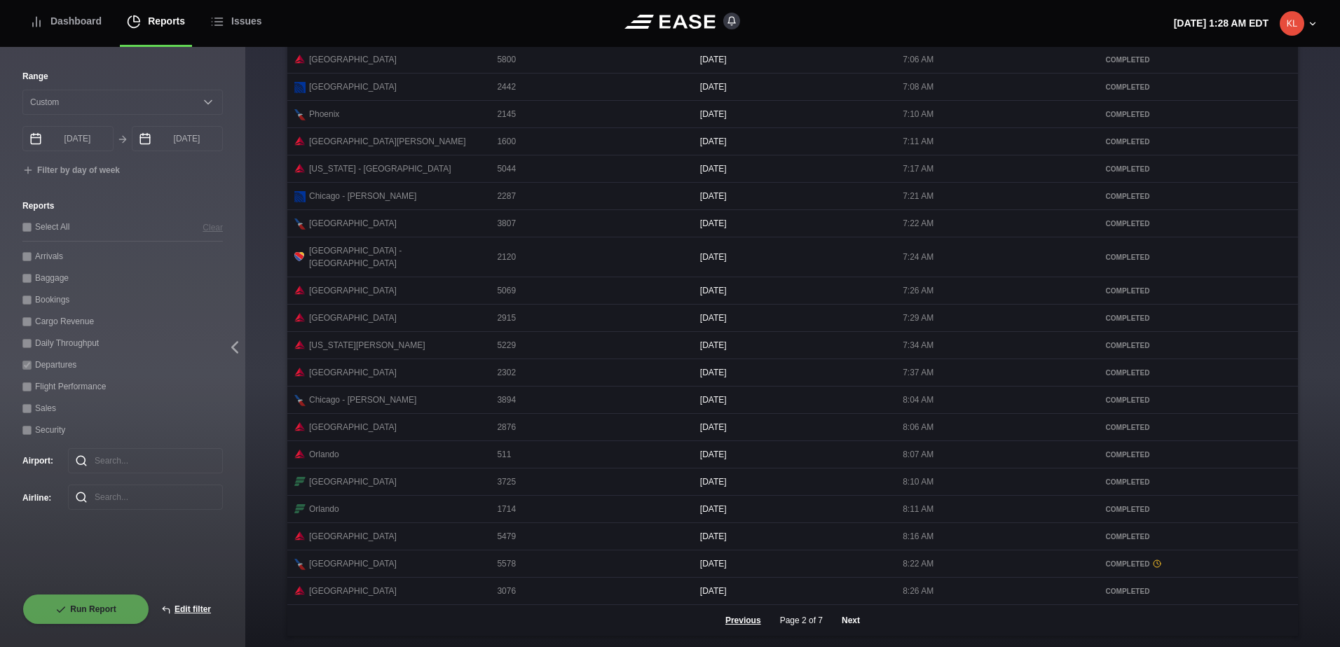
click at [841, 625] on button "Next" at bounding box center [851, 620] width 42 height 31
click at [843, 618] on button "Next" at bounding box center [851, 620] width 42 height 31
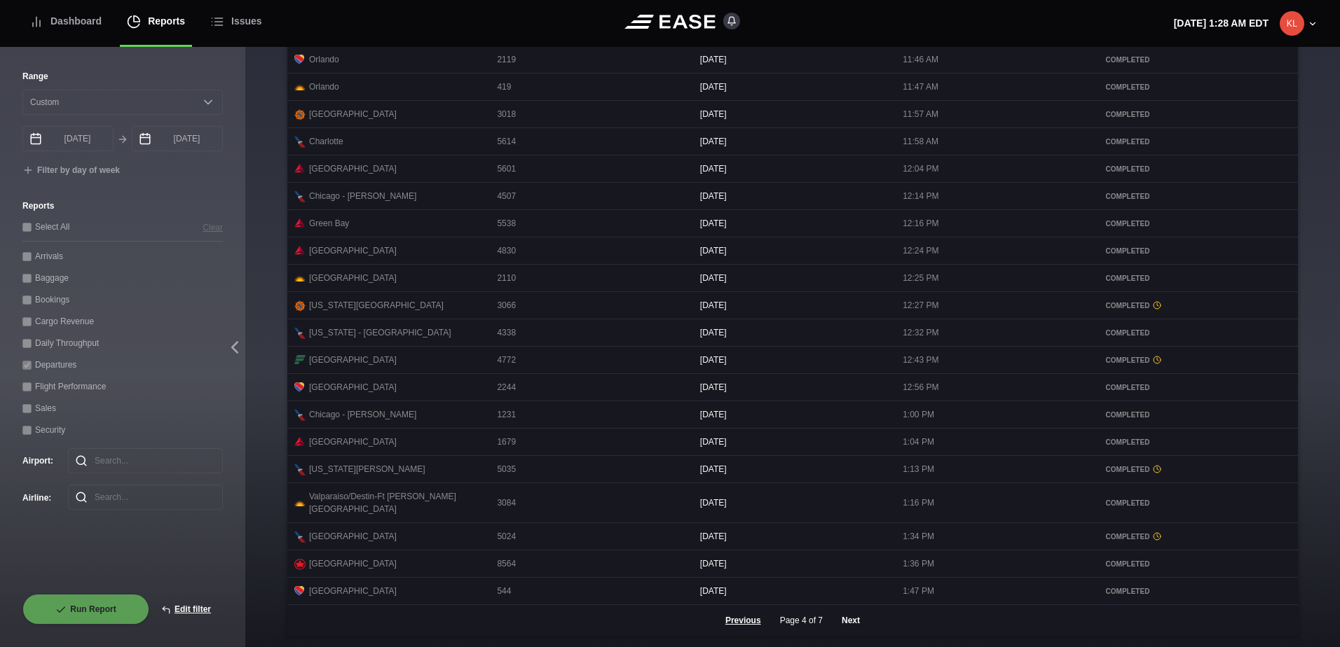
click at [833, 622] on button "Next" at bounding box center [851, 620] width 42 height 31
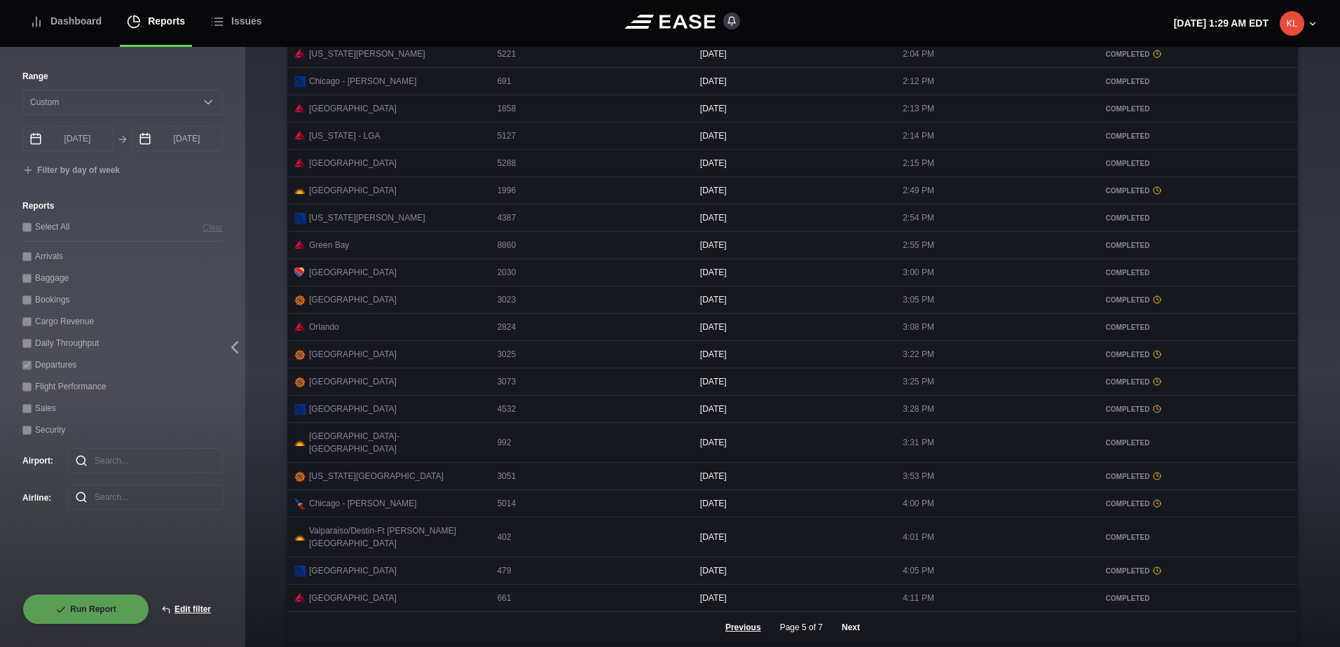
click at [843, 624] on button "Next" at bounding box center [851, 627] width 42 height 31
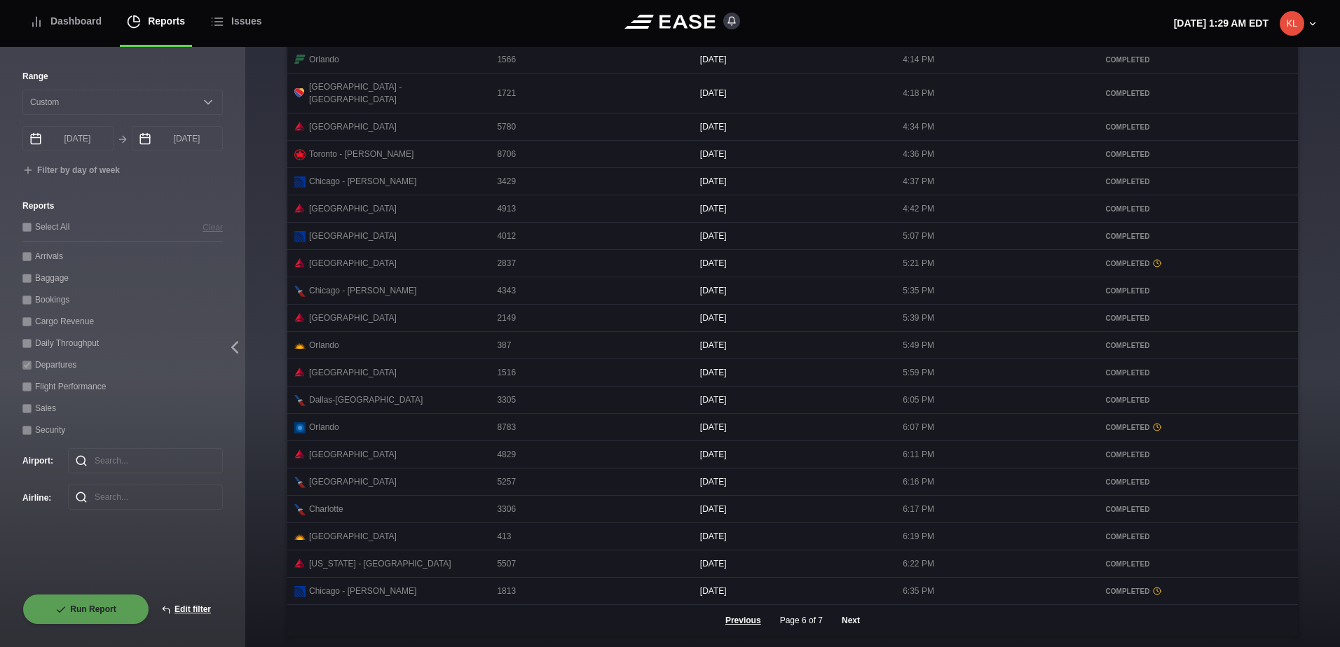
click at [842, 623] on button "Next" at bounding box center [851, 620] width 42 height 31
